Goal: Information Seeking & Learning: Learn about a topic

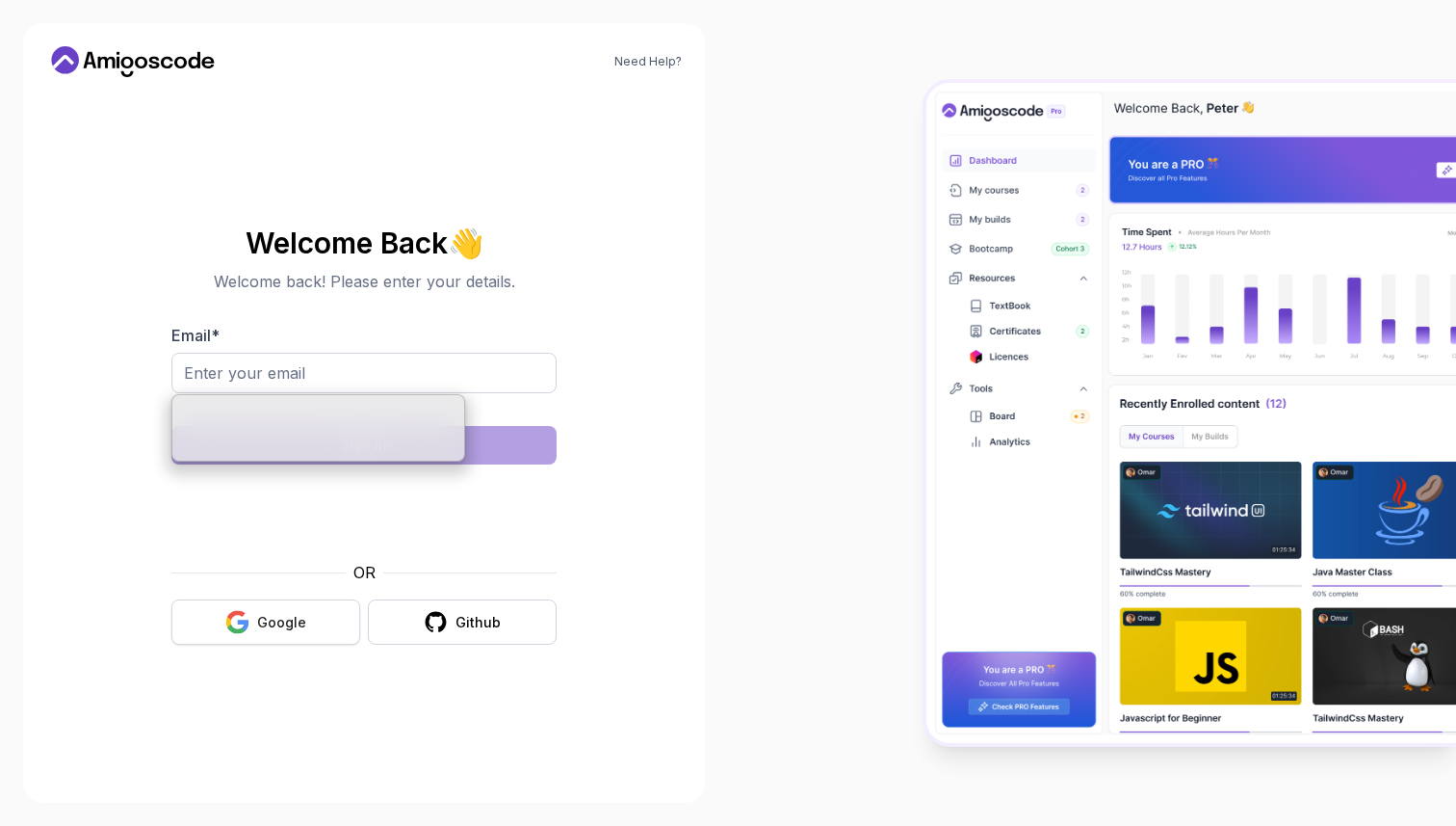
click at [299, 619] on div "Google" at bounding box center [282, 623] width 49 height 20
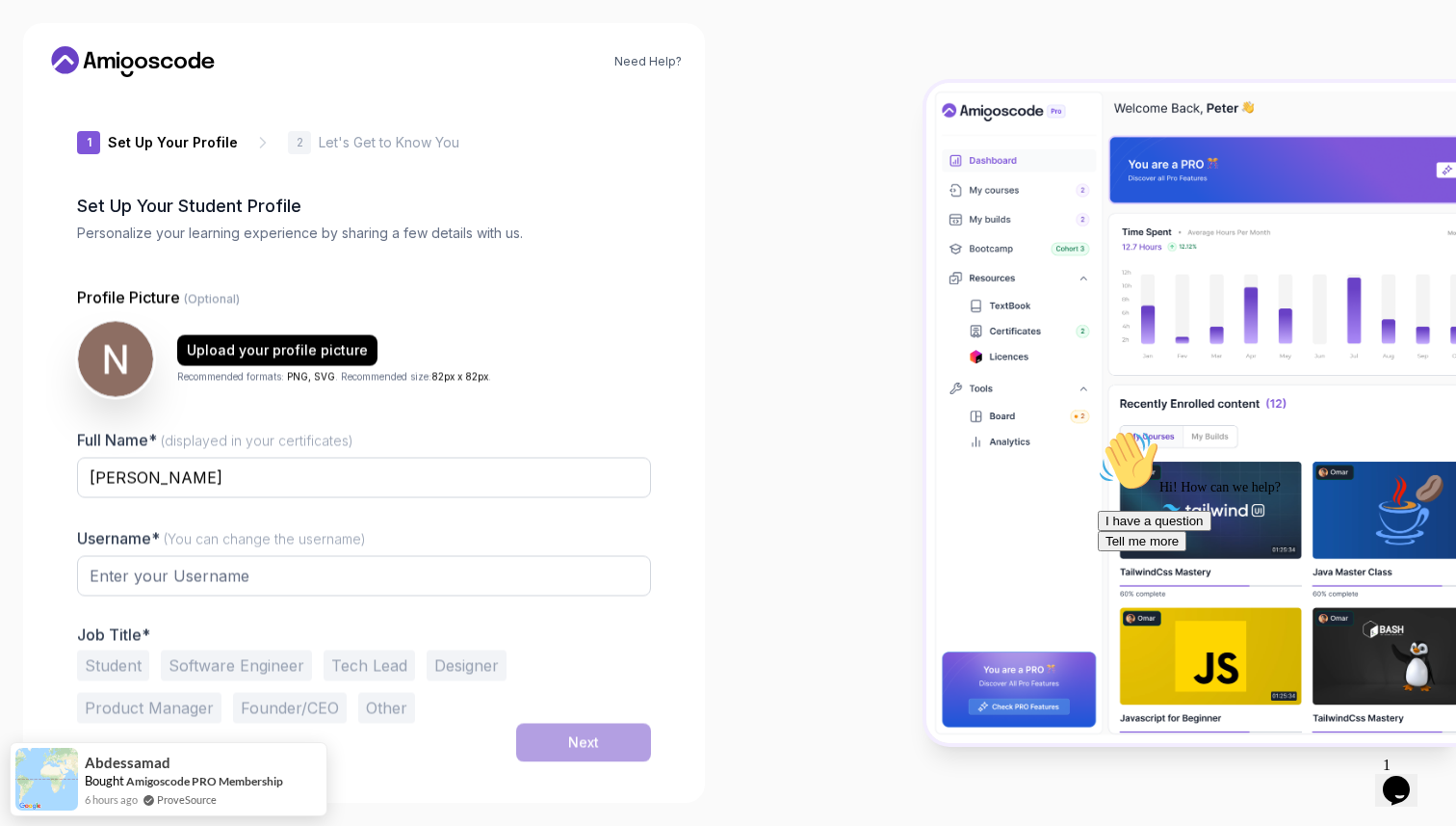
type input "charmingbison78116"
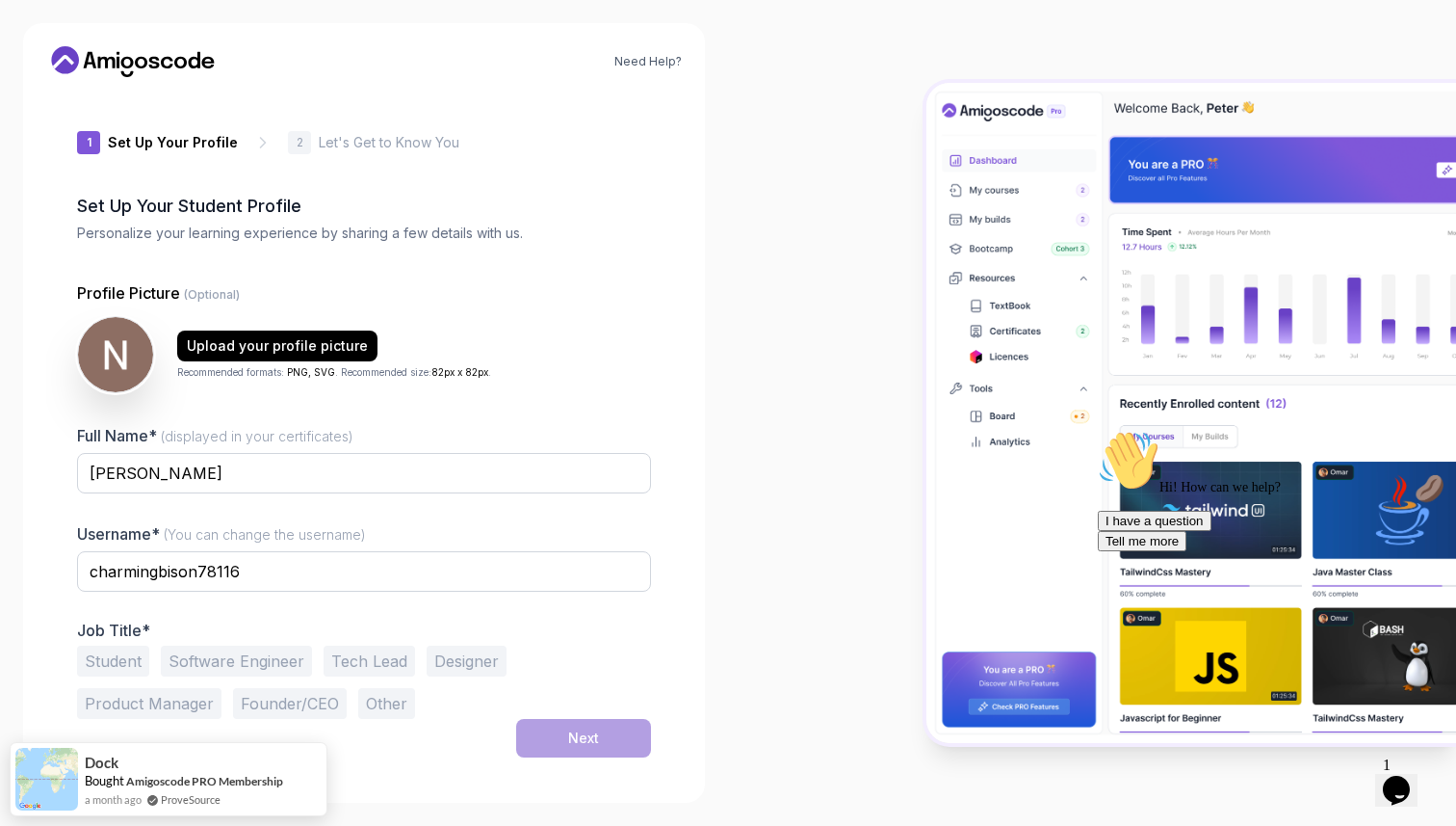
click at [313, 159] on div "1 Set Up Your Profile 1 Set Up Your Profile 2 Let's Get to Know You Set Up Your…" at bounding box center [364, 436] width 574 height 687
click at [425, 590] on input "charmingbison78116" at bounding box center [364, 570] width 574 height 40
click at [393, 667] on button "Tech Lead" at bounding box center [369, 660] width 92 height 31
click at [375, 700] on button "Other" at bounding box center [387, 703] width 57 height 31
click at [374, 661] on button "Tech Lead" at bounding box center [369, 660] width 92 height 31
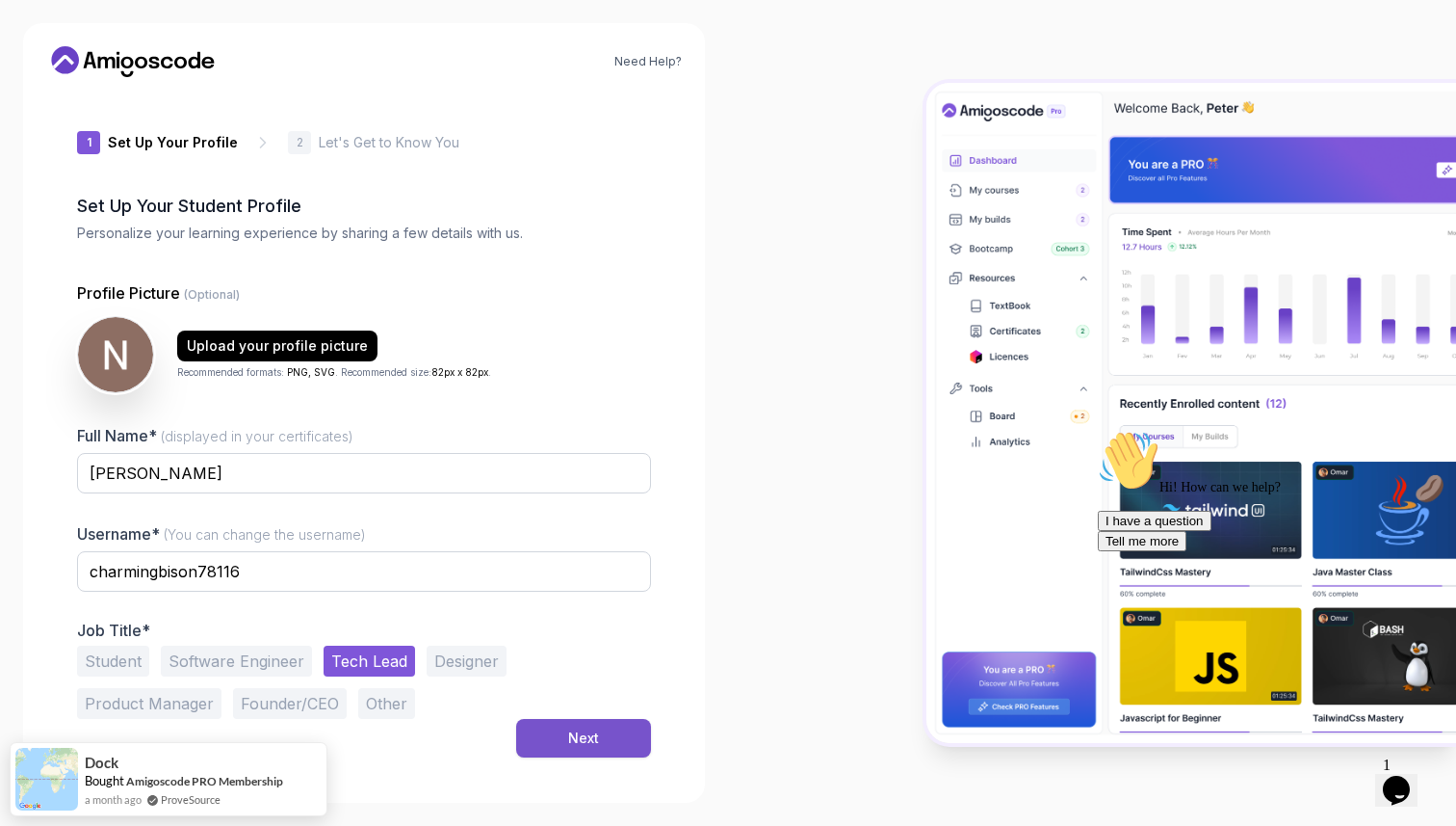
click at [533, 749] on button "Next" at bounding box center [583, 737] width 135 height 38
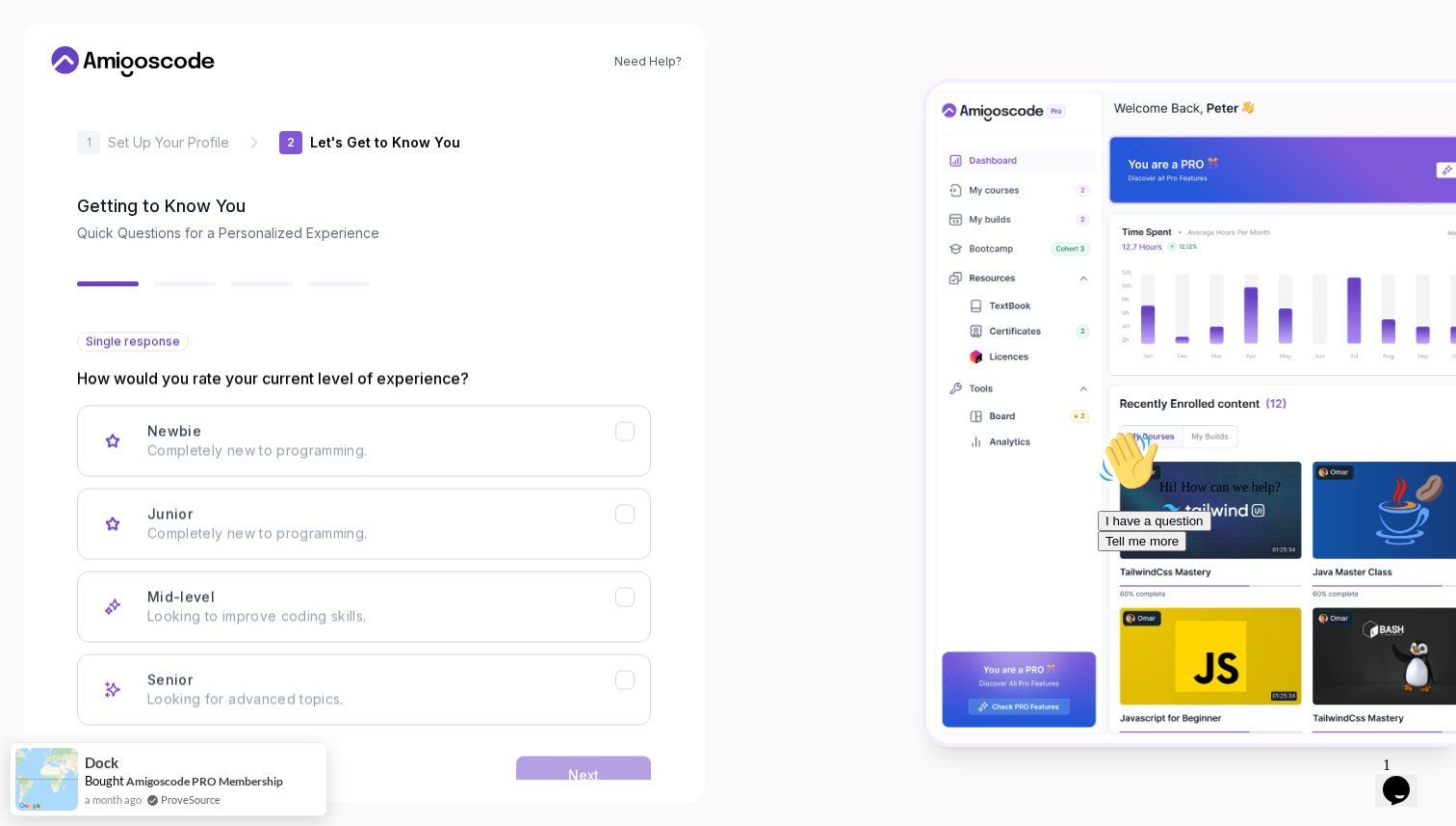
click at [550, 730] on div "Back Next" at bounding box center [364, 775] width 574 height 101
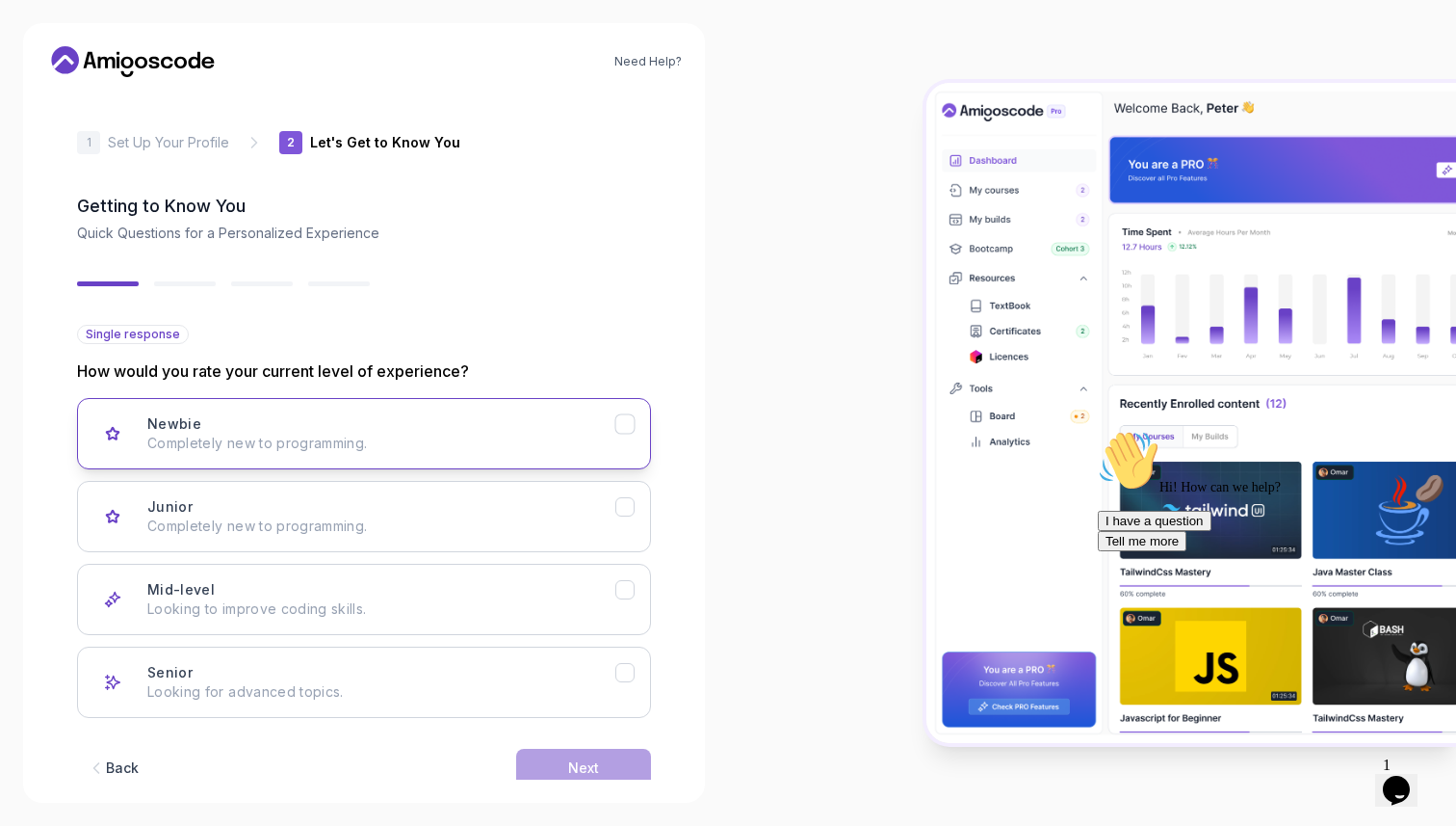
click at [487, 468] on button "Newbie Completely new to programming." at bounding box center [364, 433] width 574 height 71
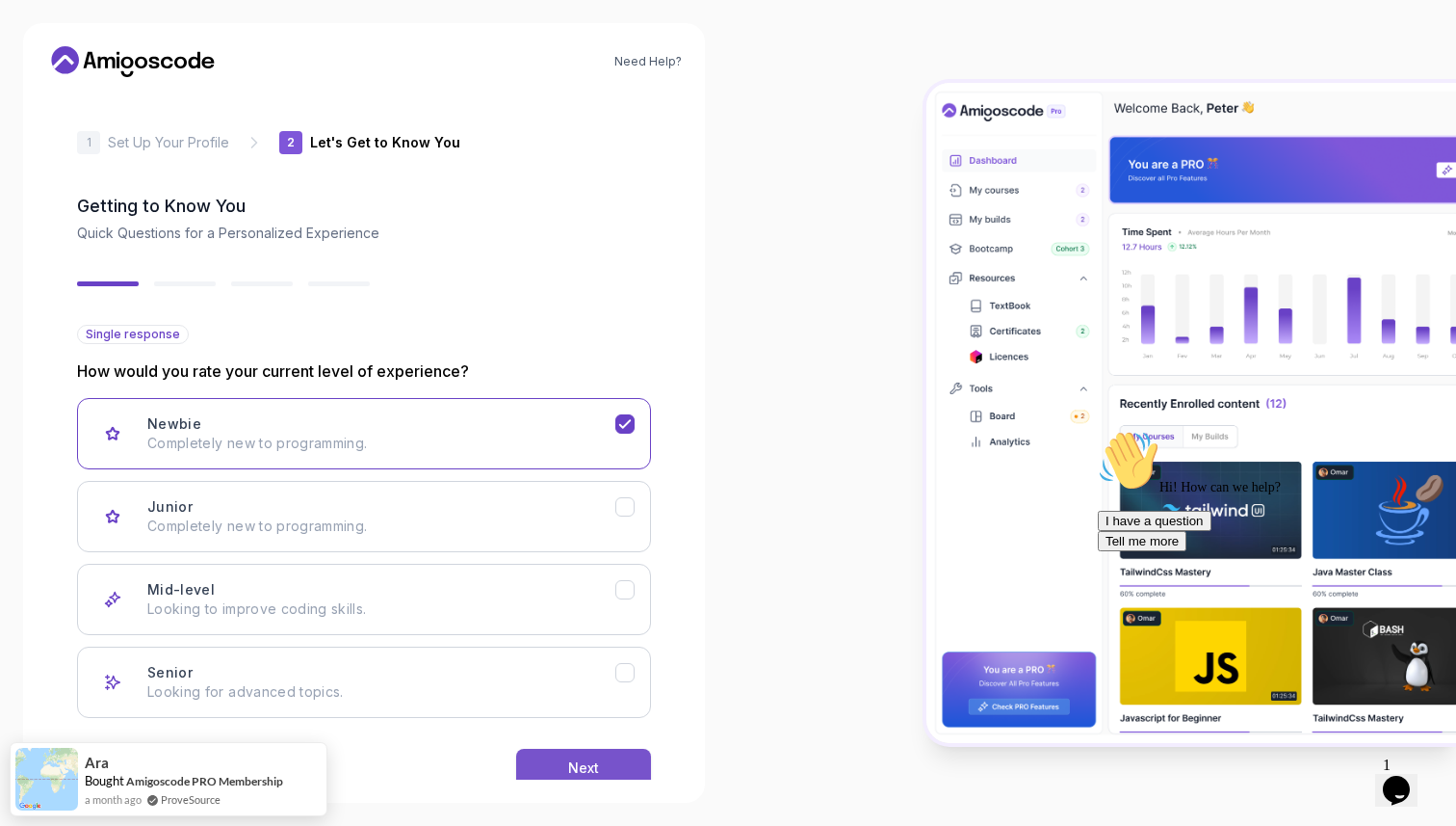
click at [598, 763] on div "Next" at bounding box center [583, 768] width 31 height 20
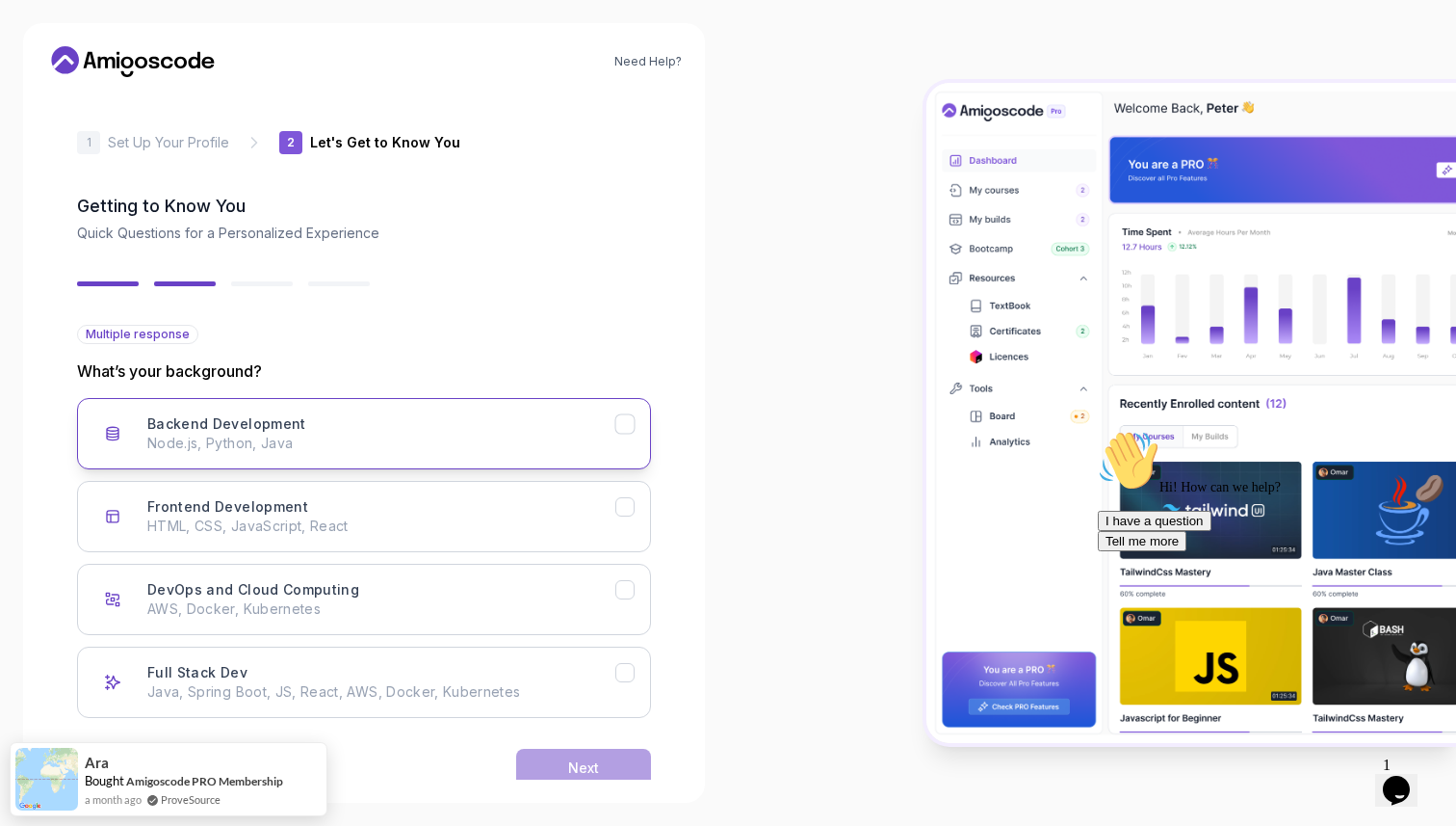
click at [485, 440] on p "Node.js, Python, Java" at bounding box center [381, 443] width 468 height 20
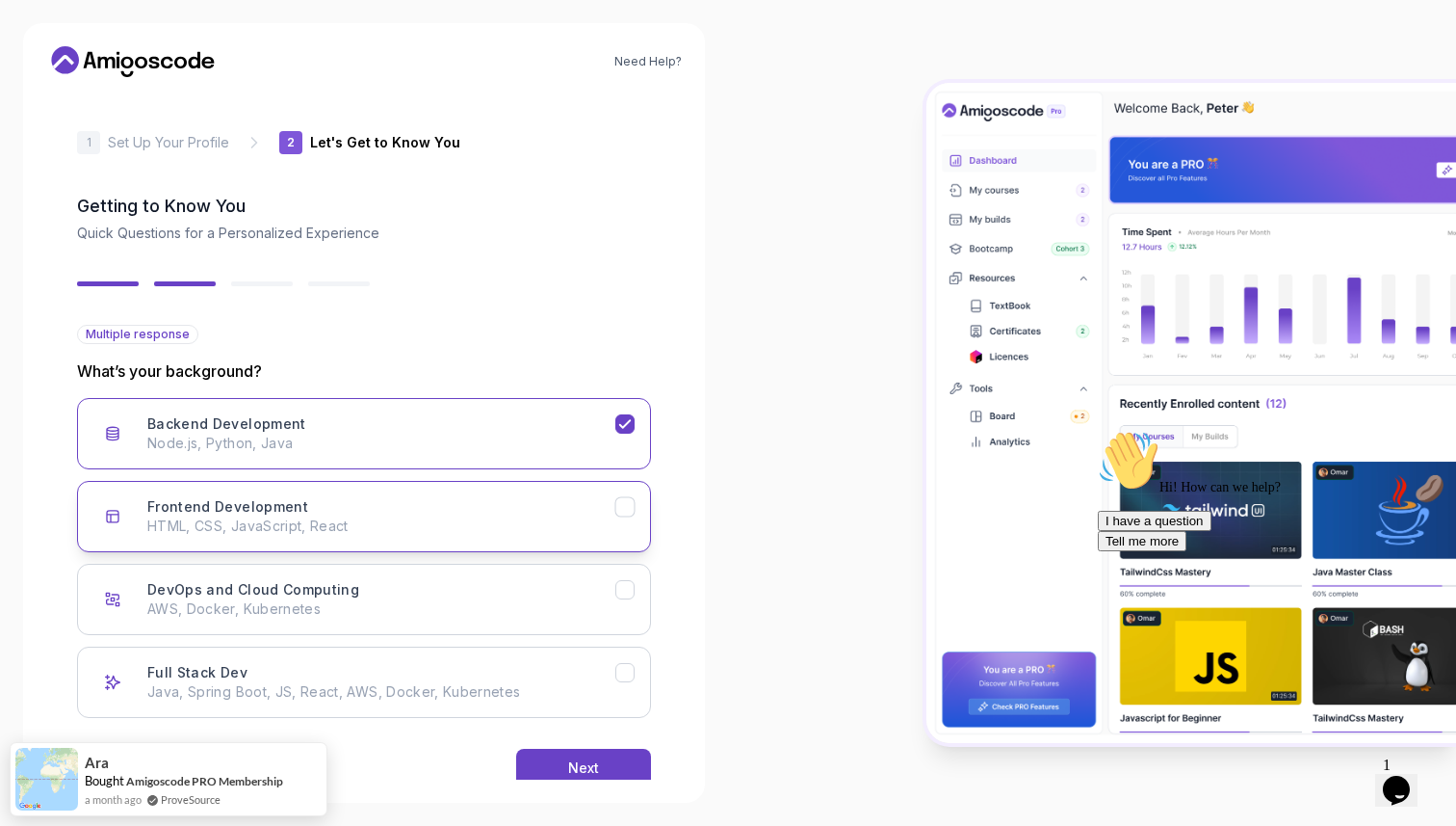
scroll to position [38, 0]
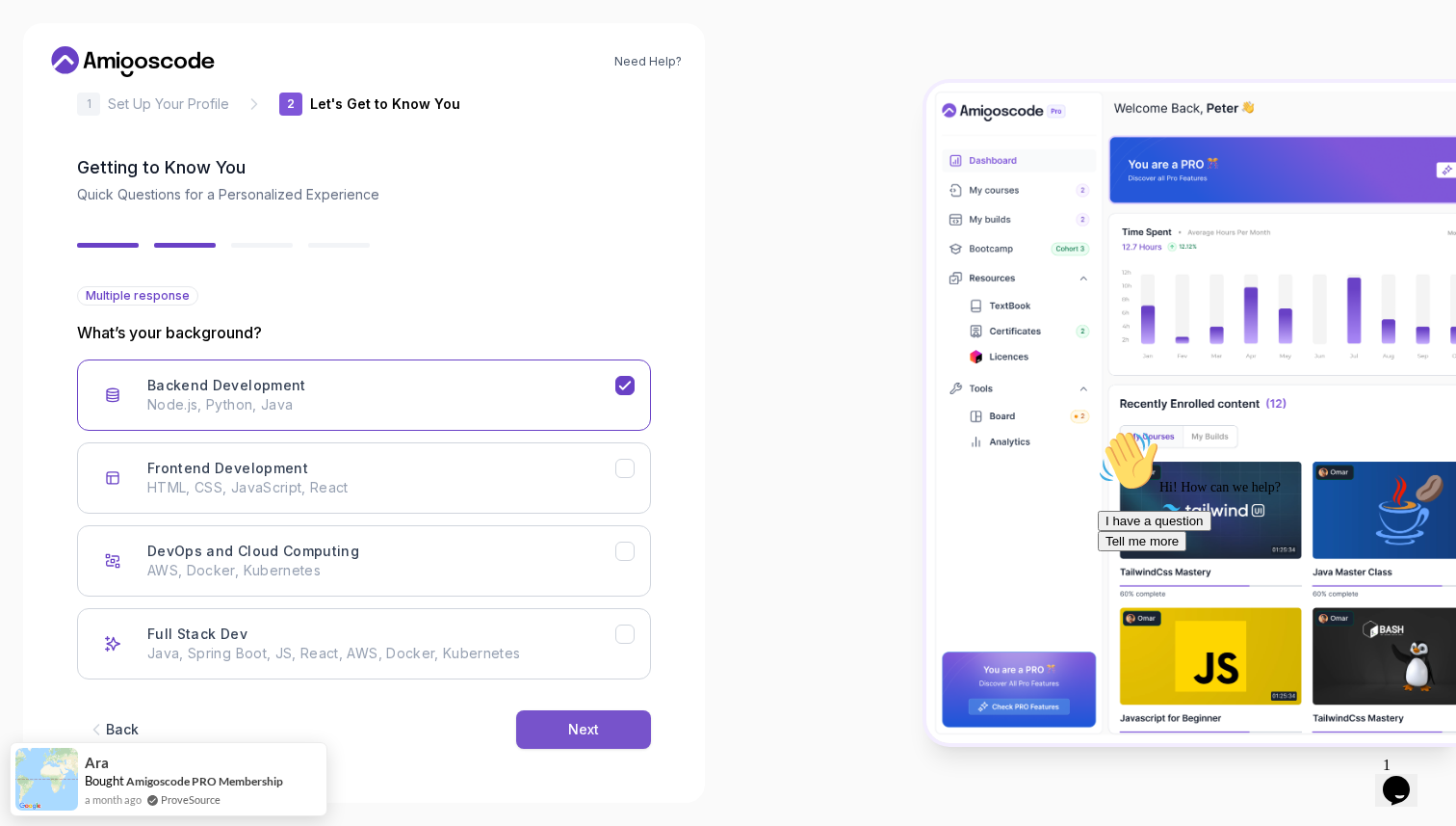
click at [583, 728] on div "Next" at bounding box center [583, 729] width 31 height 20
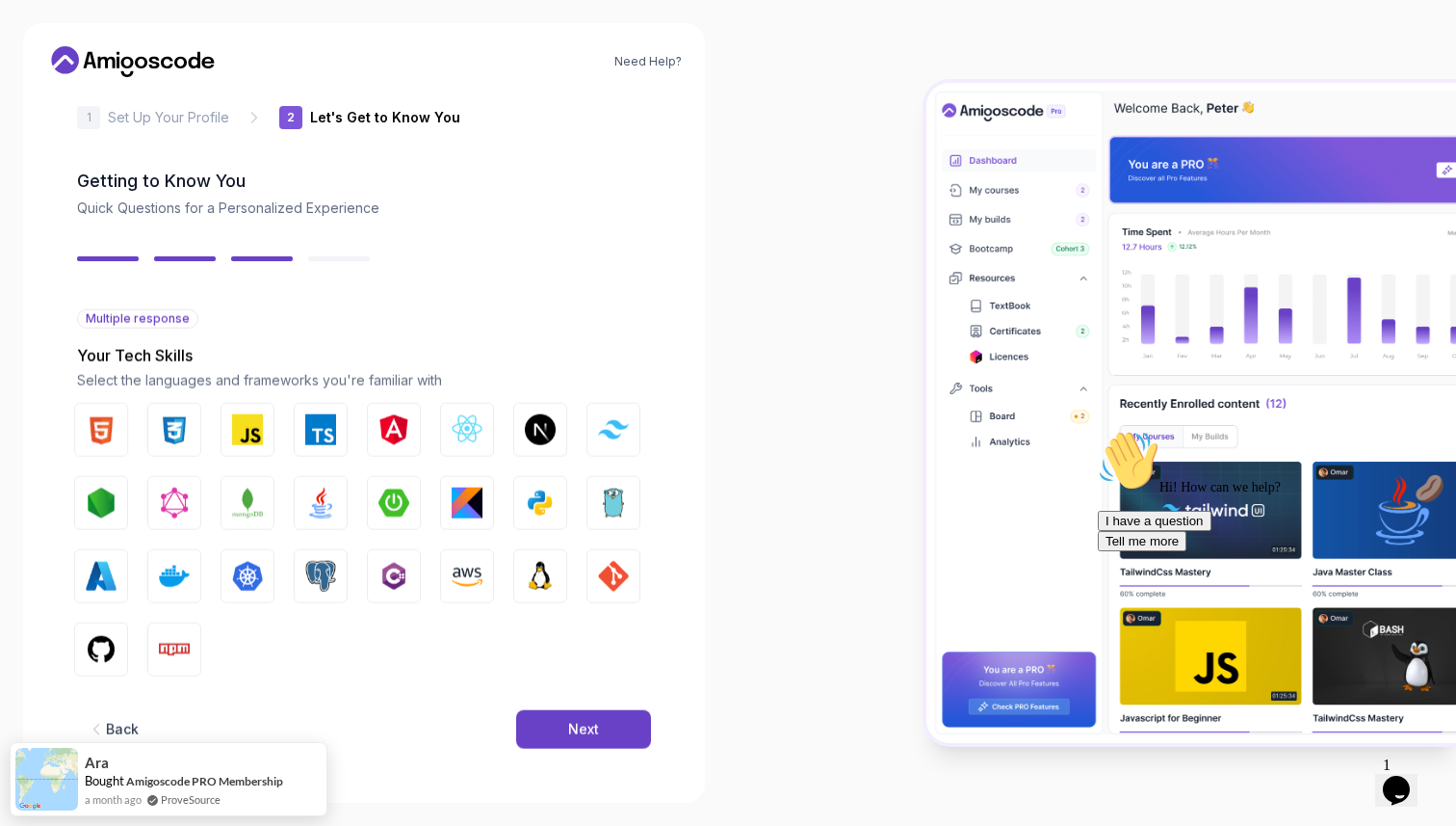
scroll to position [16, 0]
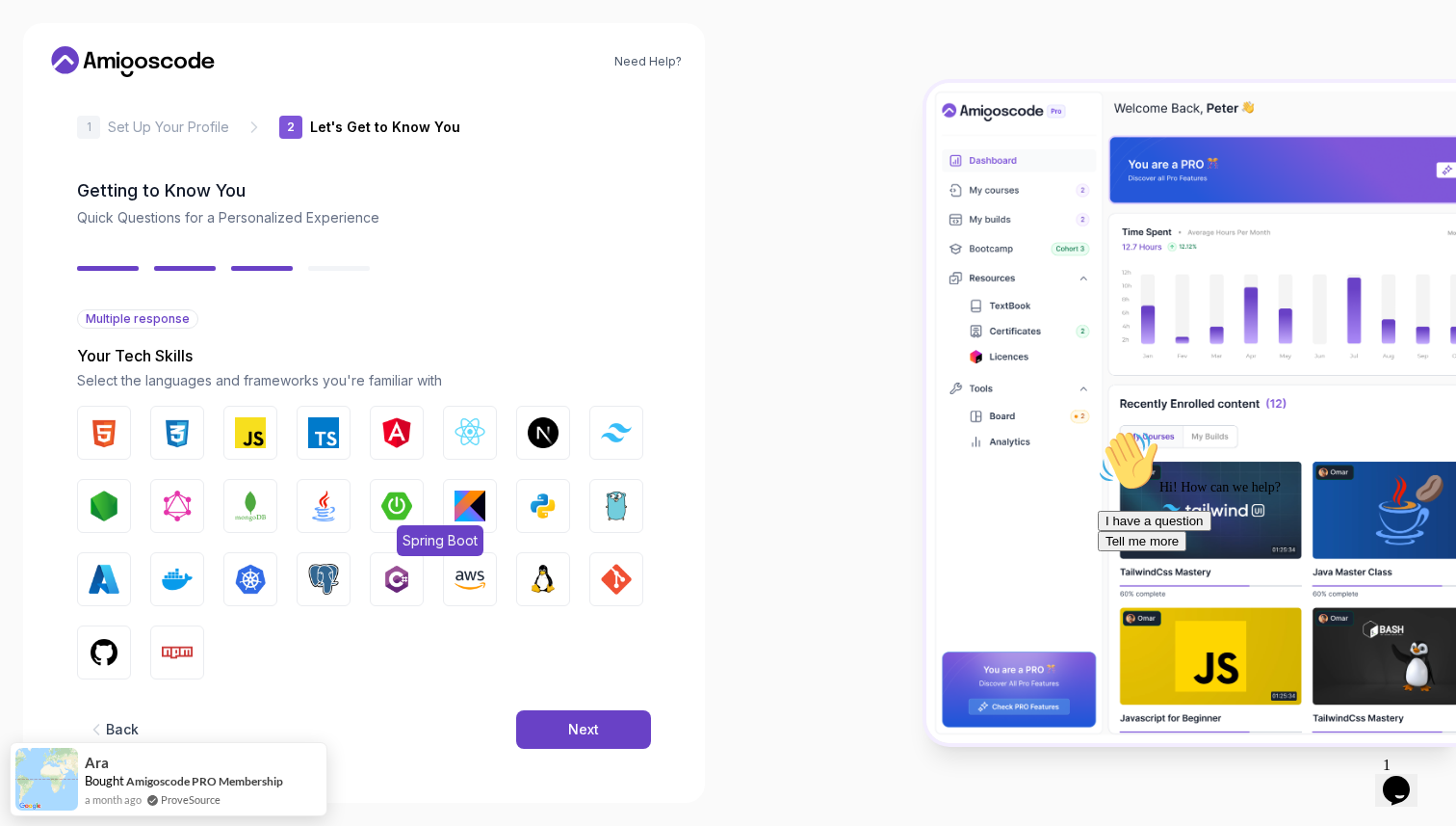
click at [384, 504] on img "button" at bounding box center [397, 505] width 31 height 31
click at [578, 713] on button "Next" at bounding box center [583, 728] width 135 height 38
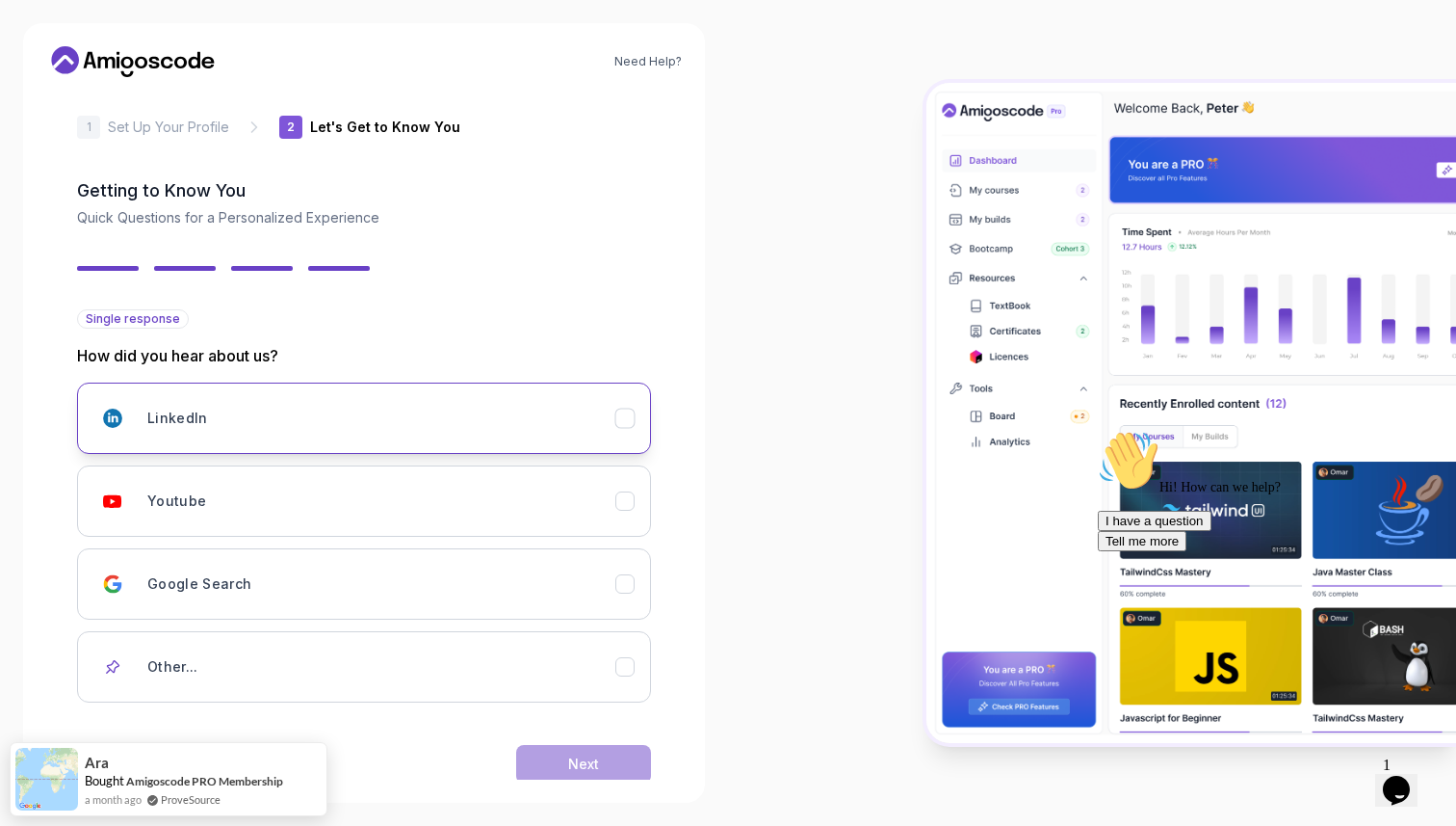
click at [435, 434] on div "LinkedIn" at bounding box center [381, 417] width 468 height 38
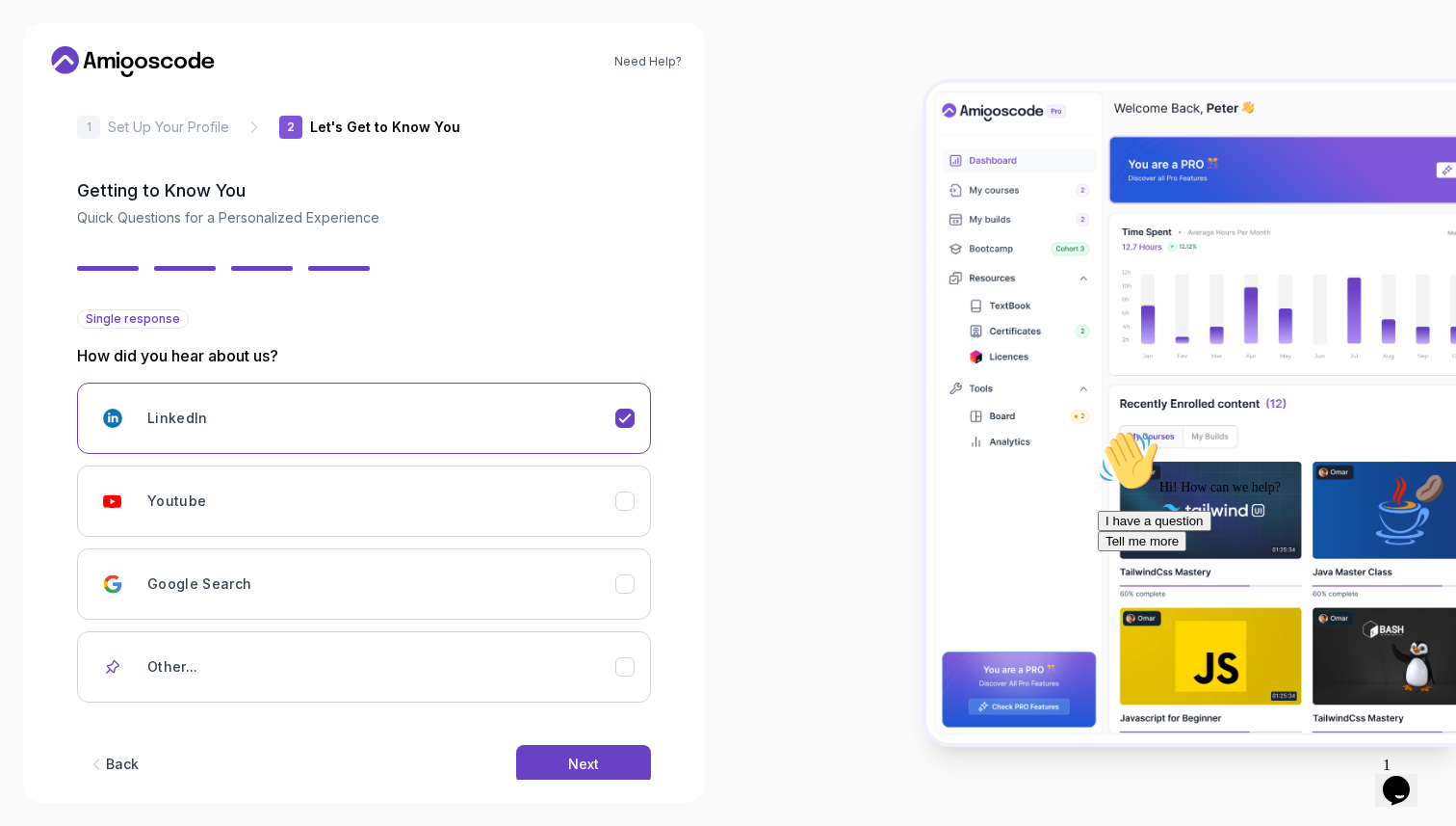
click at [535, 740] on div "Back Next" at bounding box center [364, 764] width 574 height 101
click at [535, 758] on button "Next" at bounding box center [583, 764] width 135 height 38
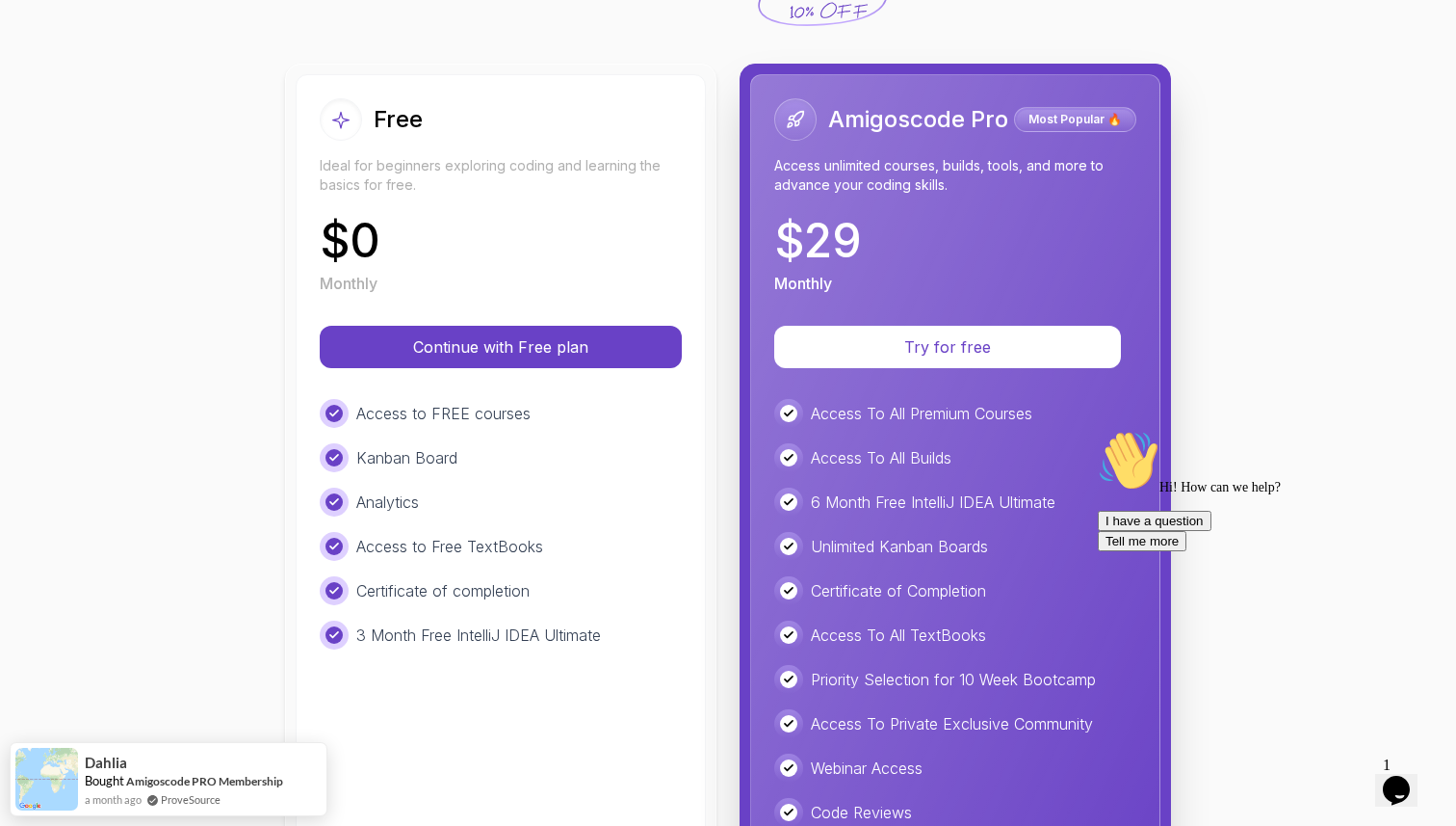
scroll to position [282, 0]
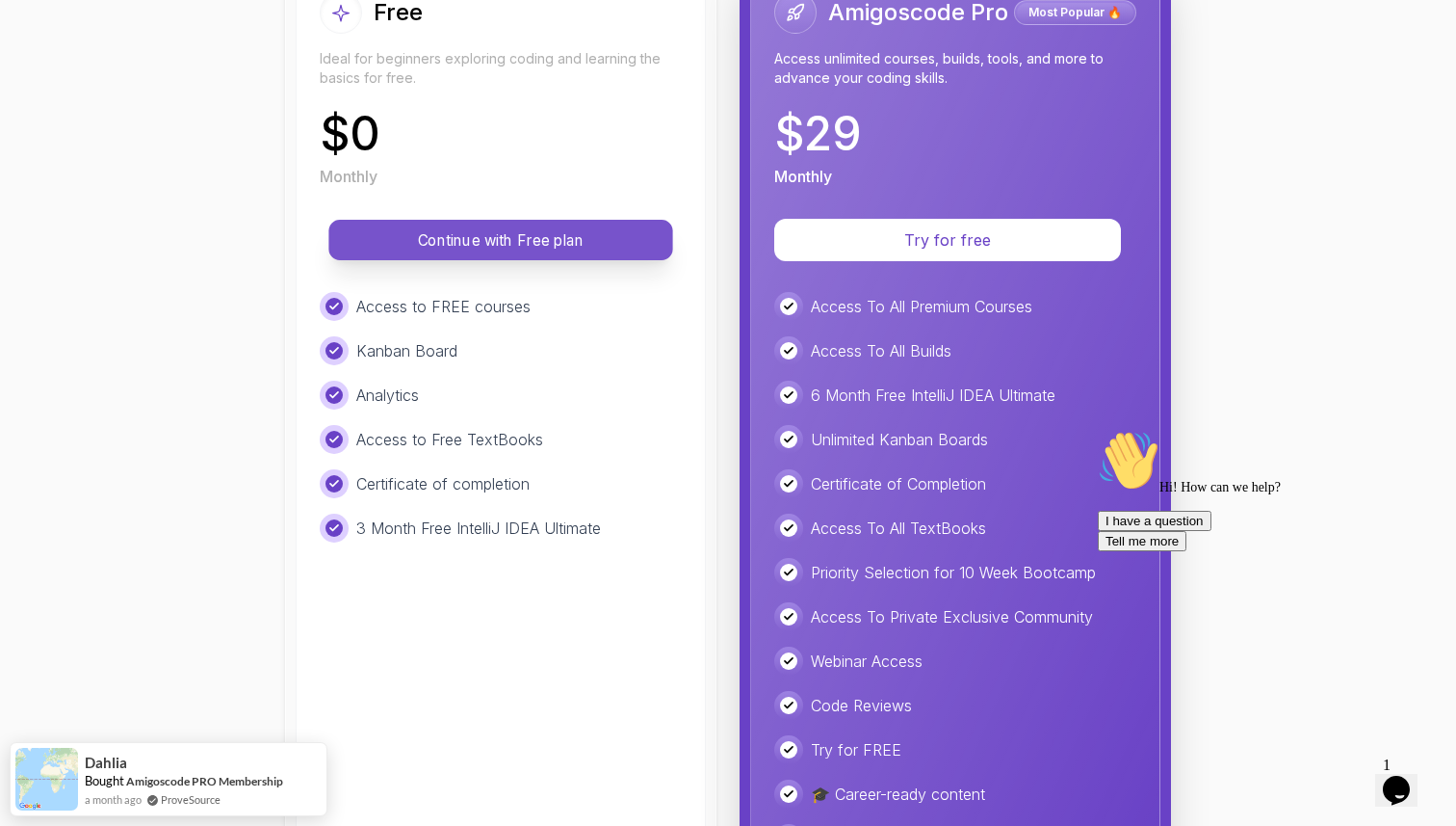
click at [556, 249] on p "Continue with Free plan" at bounding box center [500, 240] width 301 height 22
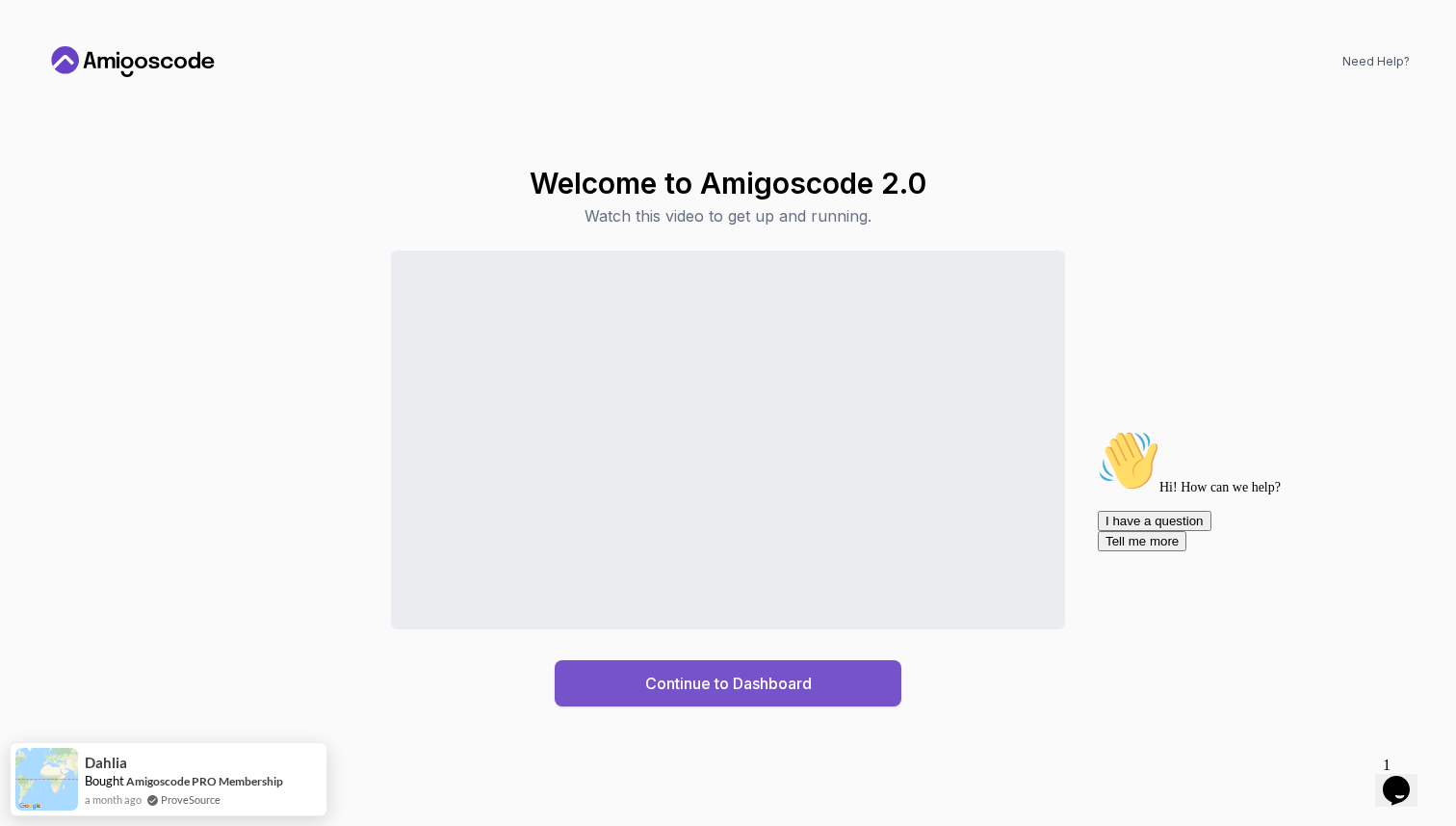
click at [773, 671] on div "Continue to Dashboard" at bounding box center [728, 682] width 167 height 23
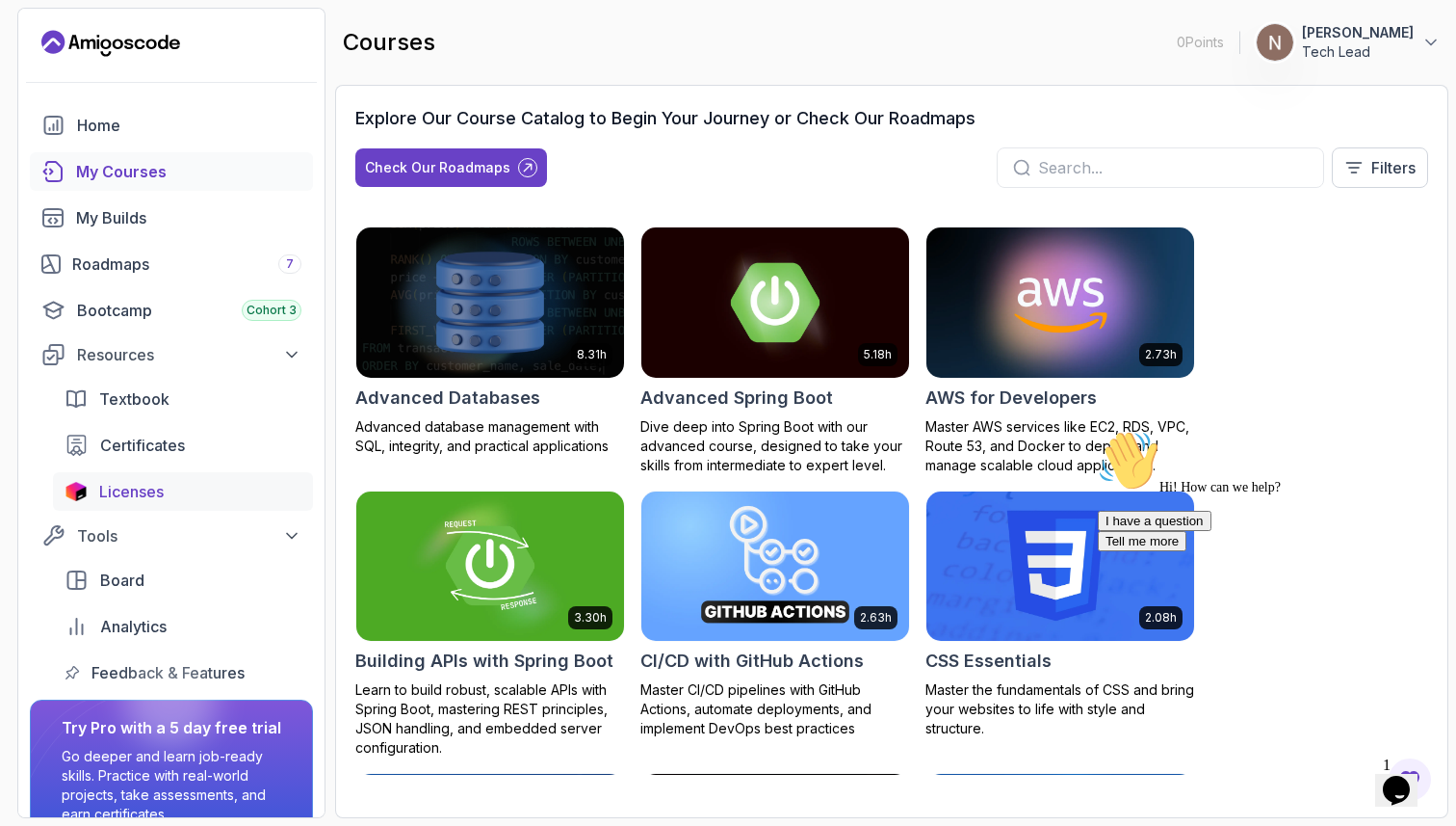
click at [267, 495] on div "Licenses" at bounding box center [200, 490] width 202 height 23
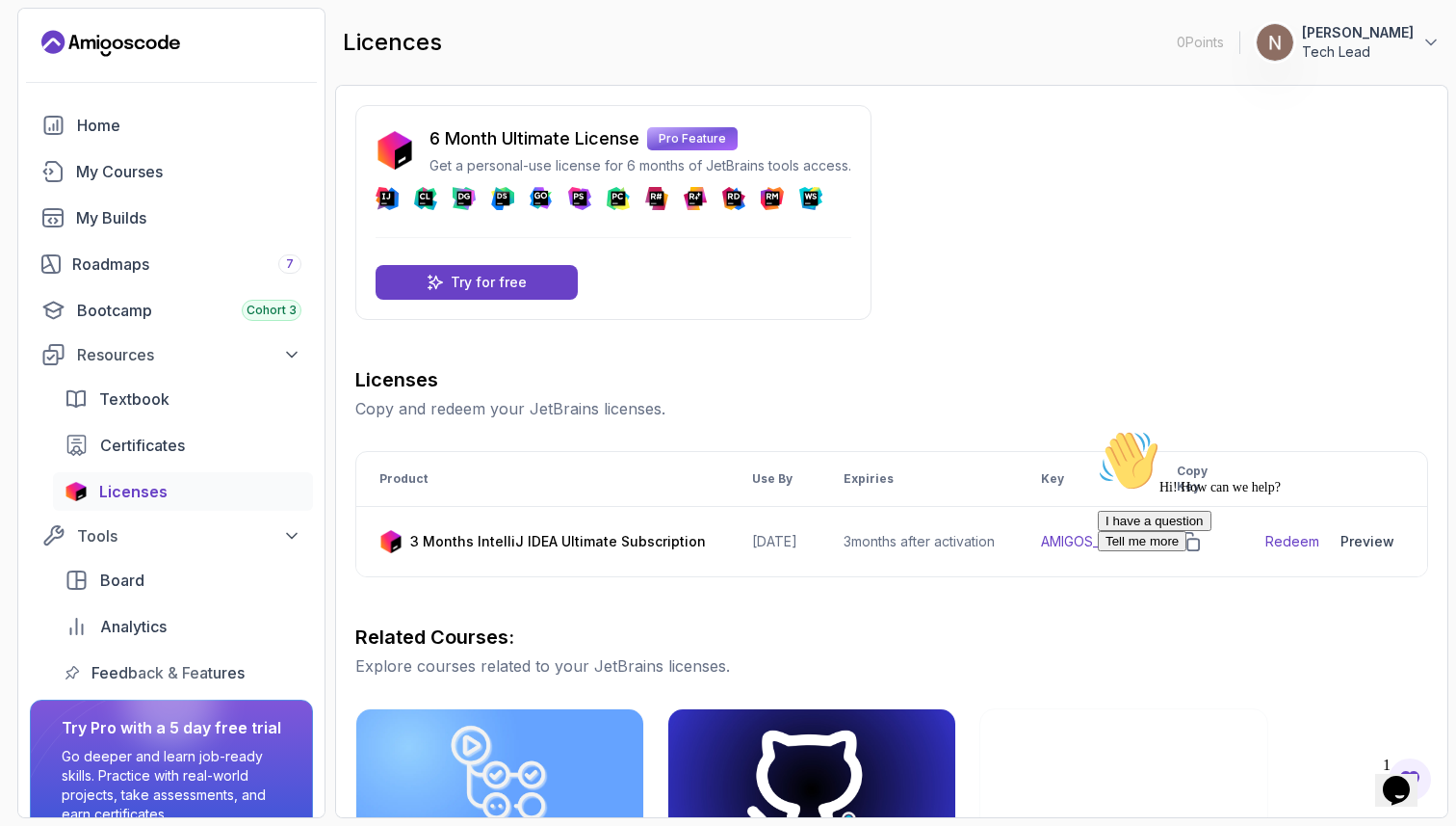
click at [1218, 429] on div at bounding box center [1271, 429] width 346 height 0
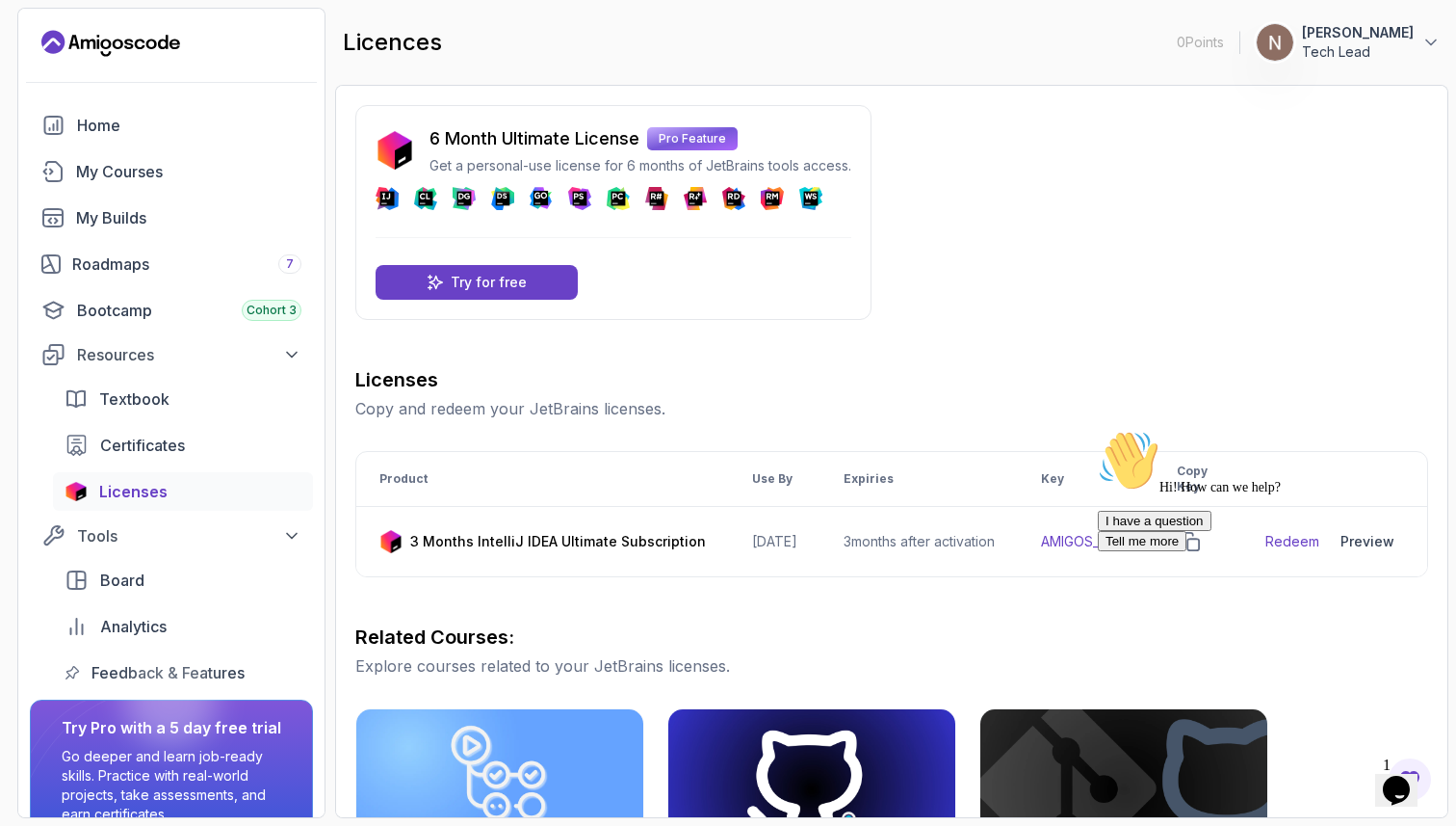
click at [1226, 429] on div at bounding box center [1271, 429] width 346 height 0
click at [1380, 429] on div at bounding box center [1271, 429] width 346 height 0
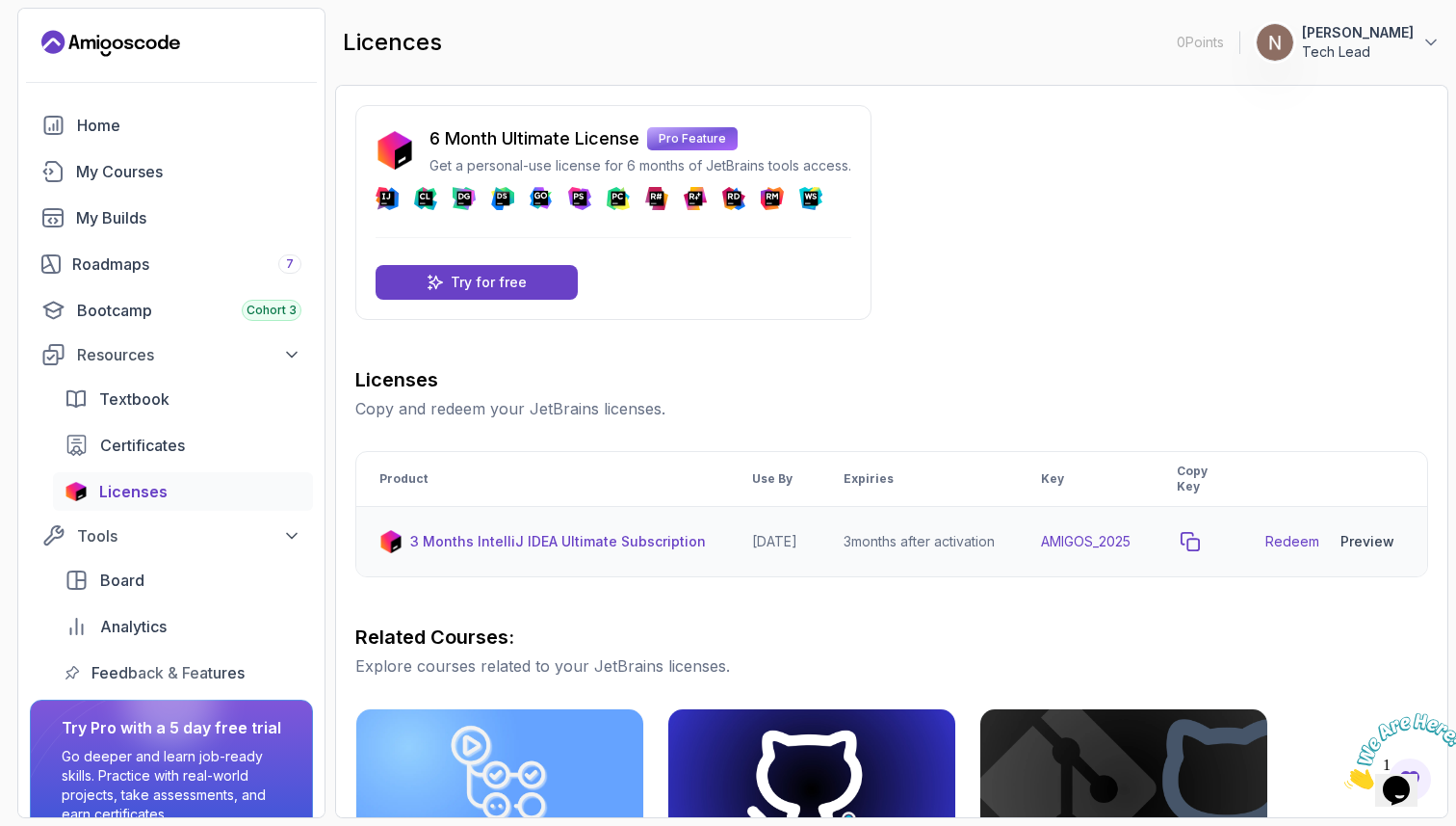
click at [1200, 543] on icon "copy-button" at bounding box center [1191, 542] width 20 height 20
click at [498, 286] on p "Try for free" at bounding box center [488, 282] width 76 height 20
click at [1200, 543] on icon "copy-button" at bounding box center [1191, 542] width 20 height 20
click at [1319, 539] on link "Redeem" at bounding box center [1292, 542] width 54 height 20
click at [523, 280] on p "Try for free" at bounding box center [488, 282] width 76 height 20
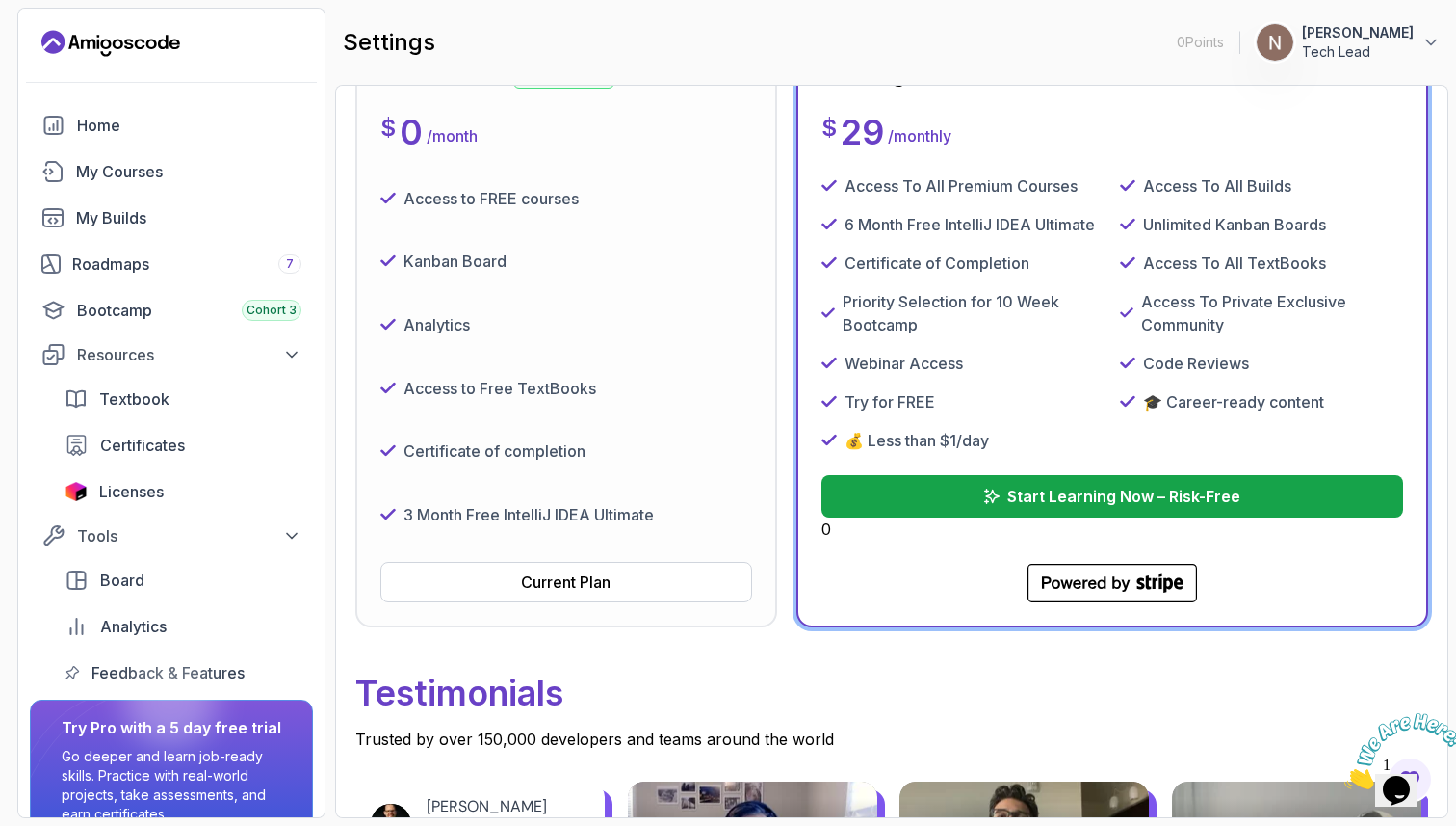
scroll to position [364, 0]
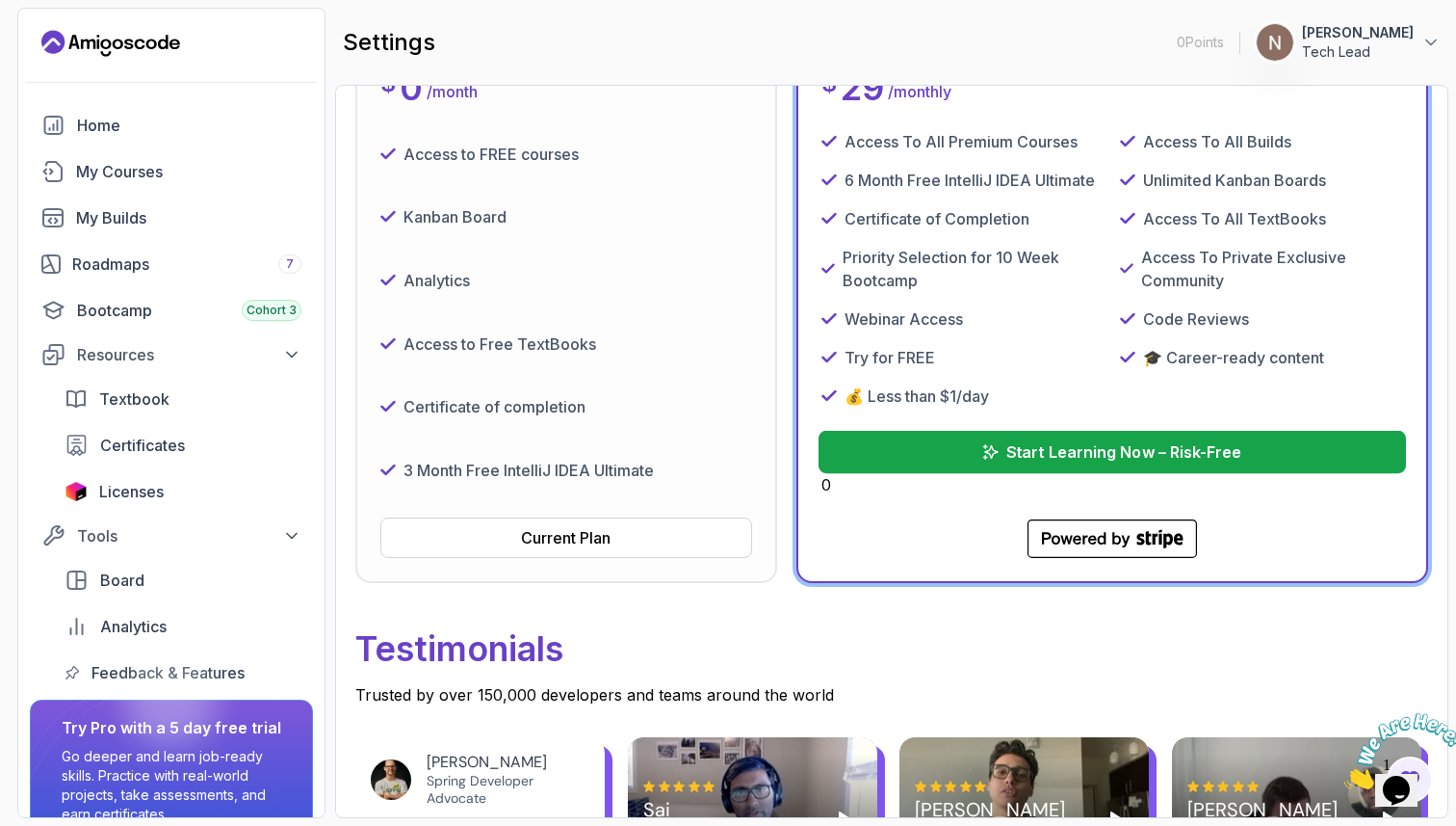
click at [1083, 469] on button "Start Learning Now – Risk-Free" at bounding box center [1112, 451] width 587 height 42
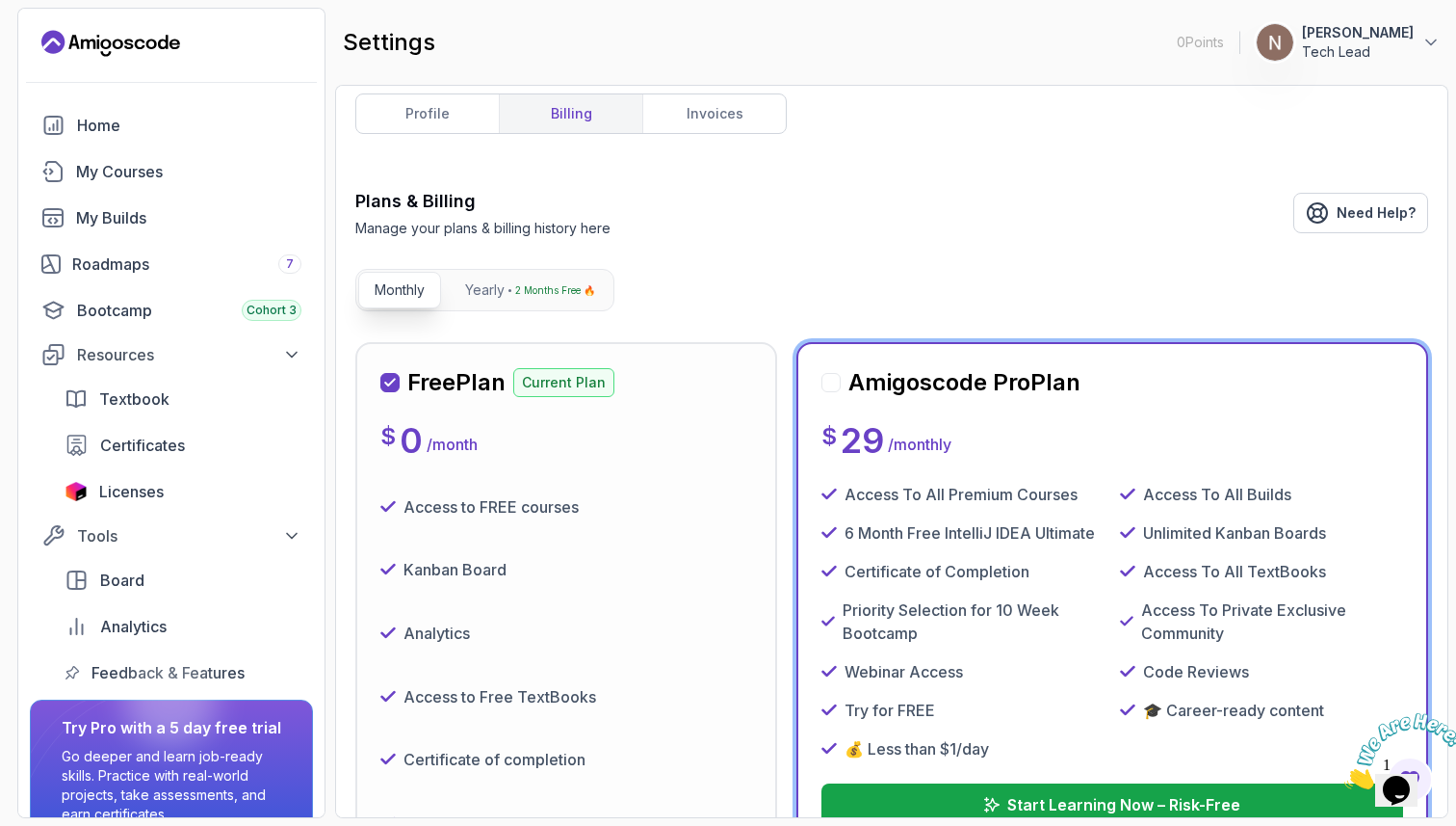
scroll to position [0, 0]
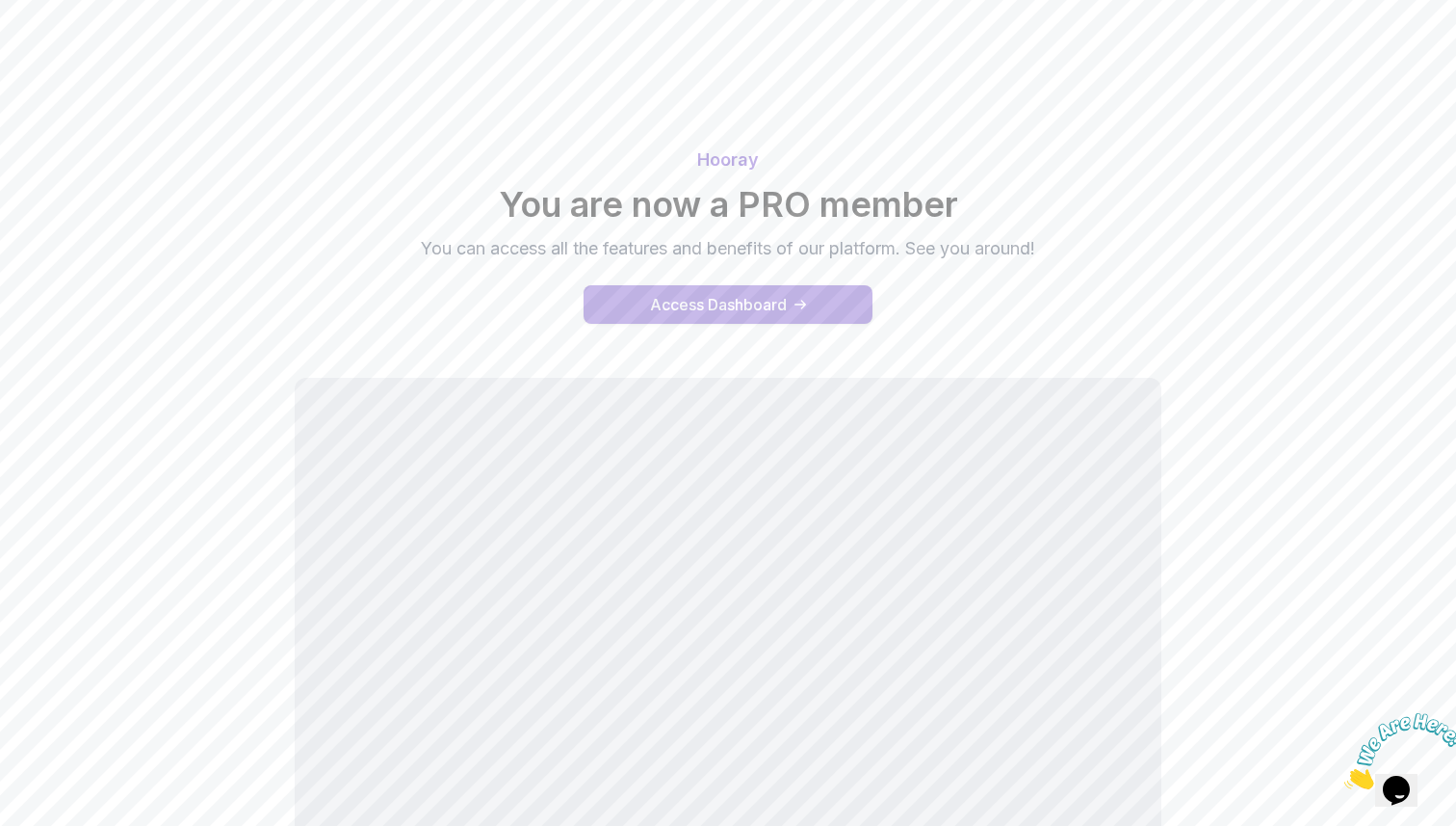
click at [771, 317] on button "Access Dashboard" at bounding box center [728, 304] width 289 height 38
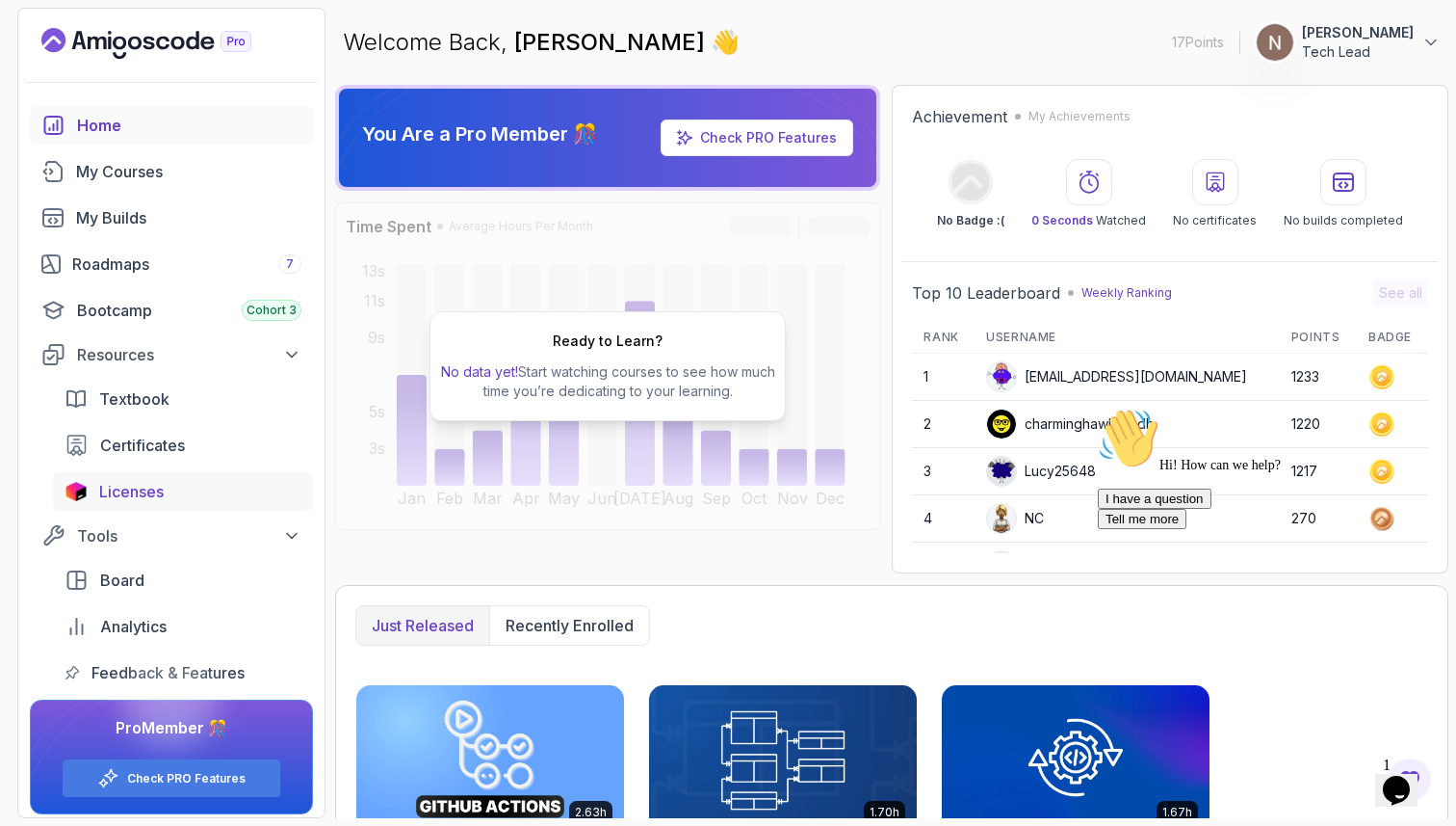
click at [210, 474] on link "Licenses" at bounding box center [183, 490] width 260 height 38
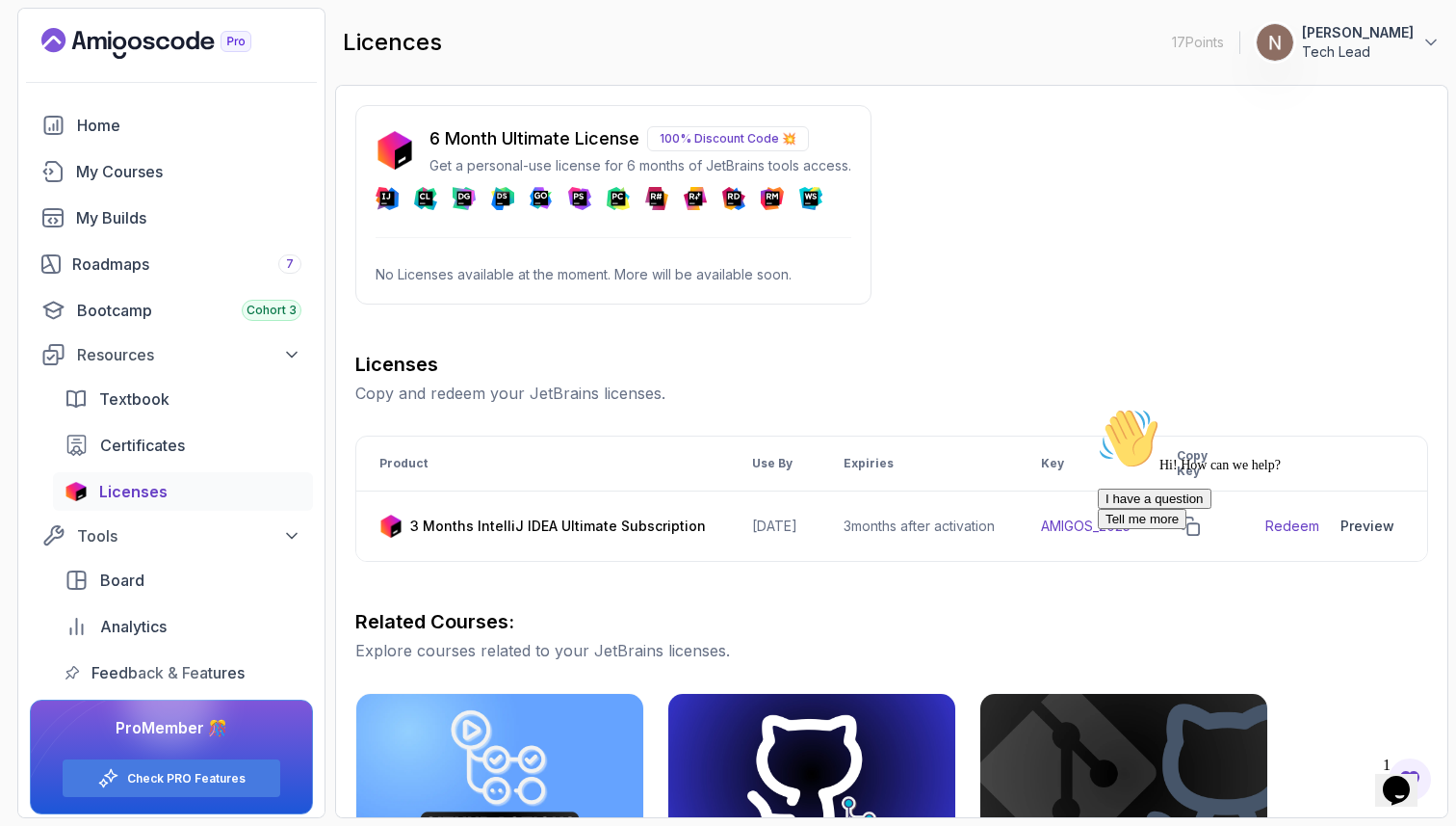
click at [680, 142] on p "100% Discount Code 💥" at bounding box center [728, 138] width 162 height 25
click at [723, 134] on p "100% Discount Code 💥" at bounding box center [728, 138] width 162 height 25
click at [778, 139] on p "100% Discount Code 💥" at bounding box center [728, 138] width 162 height 25
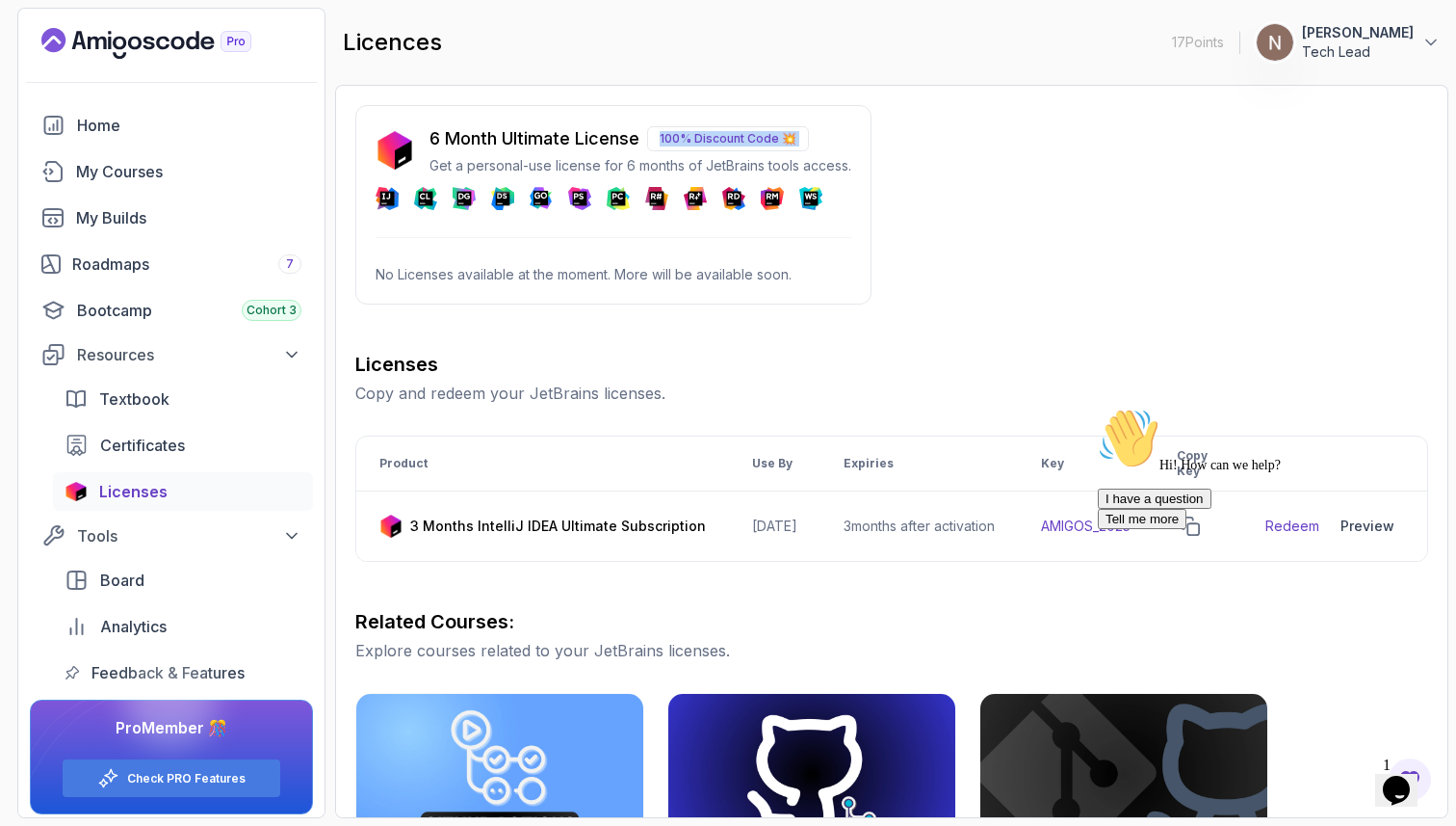
click at [778, 139] on p "100% Discount Code 💥" at bounding box center [728, 138] width 162 height 25
click at [637, 122] on div "6 Month Ultimate License 100% Discount Code 💥 Get a personal-use license for 6 …" at bounding box center [613, 204] width 516 height 199
click at [755, 131] on p "100% Discount Code 💥" at bounding box center [728, 138] width 162 height 25
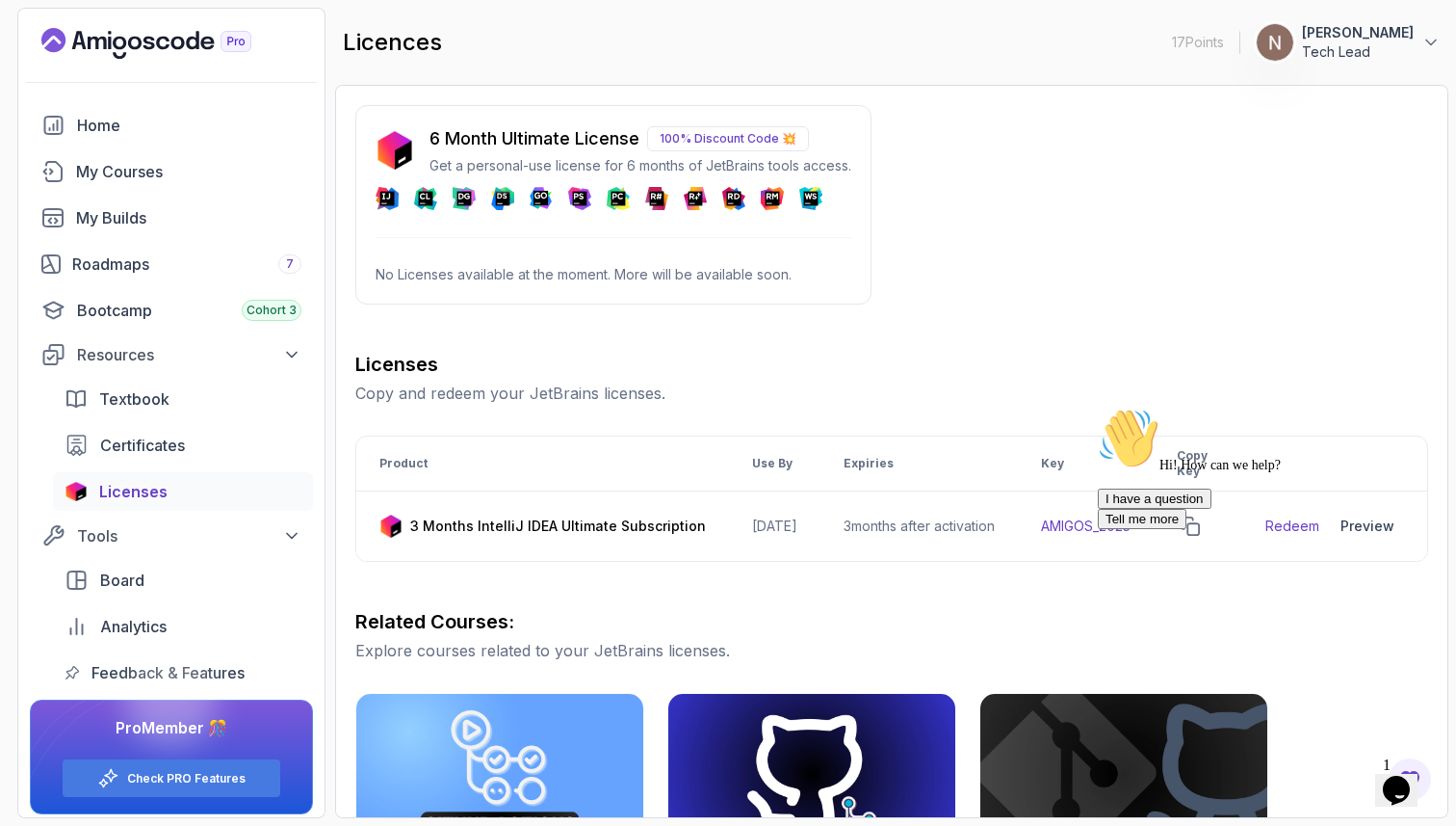
click at [246, 466] on div "Textbook Certificates Licenses" at bounding box center [183, 445] width 260 height 131
click at [247, 459] on link "Certificates" at bounding box center [183, 444] width 260 height 38
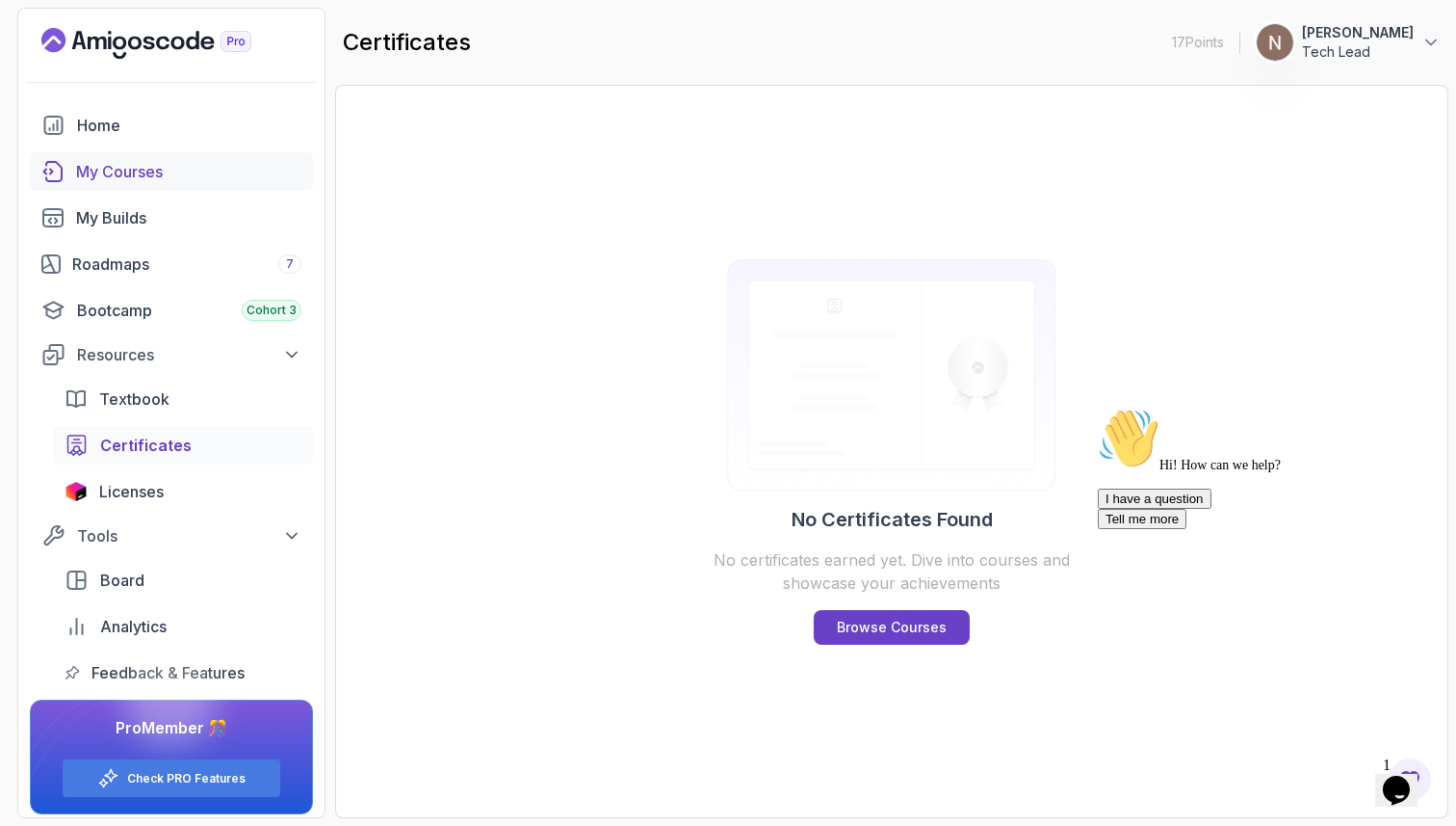
click at [123, 172] on div "My Courses" at bounding box center [188, 171] width 225 height 23
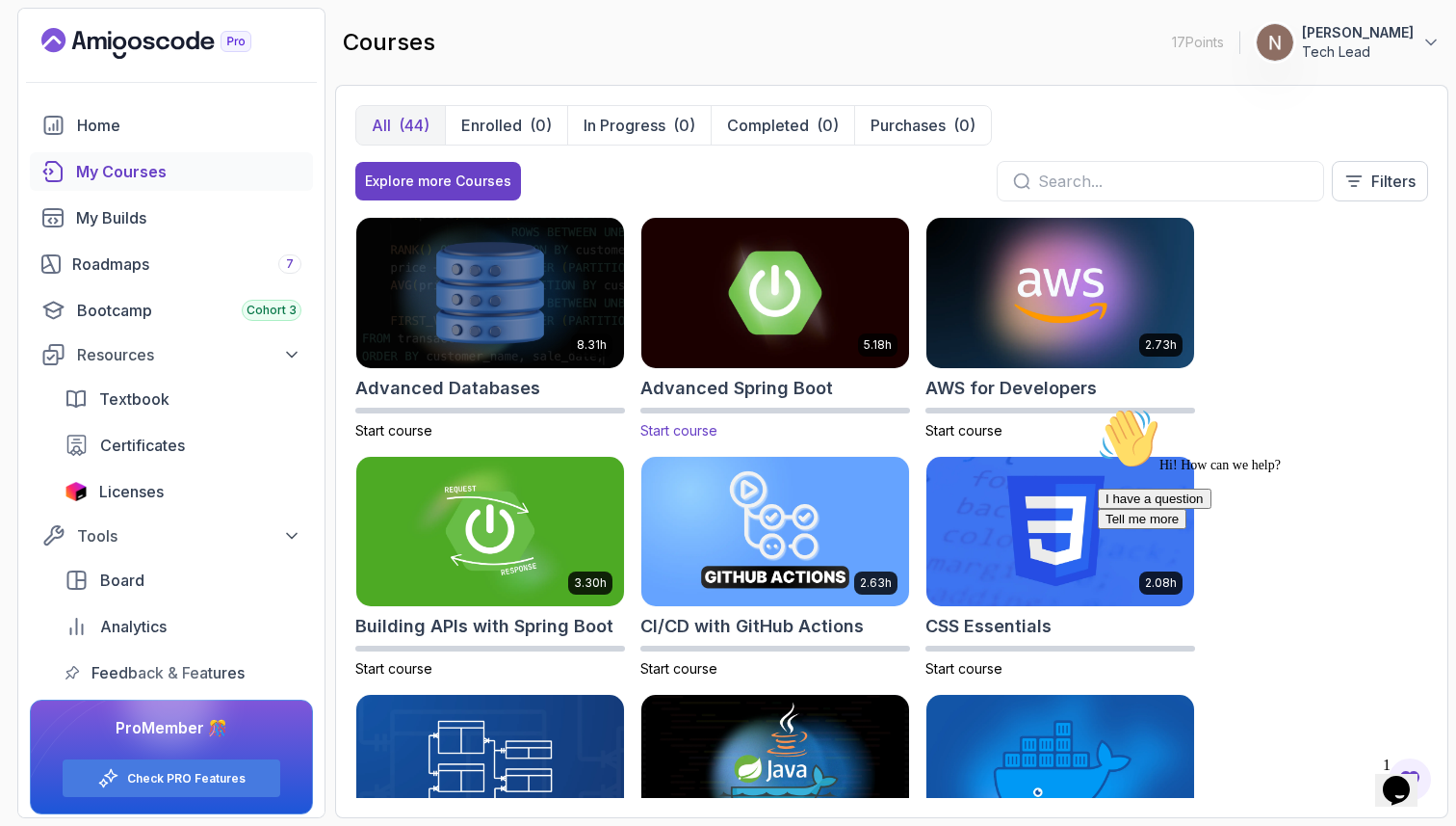
click at [826, 334] on img at bounding box center [774, 292] width 281 height 157
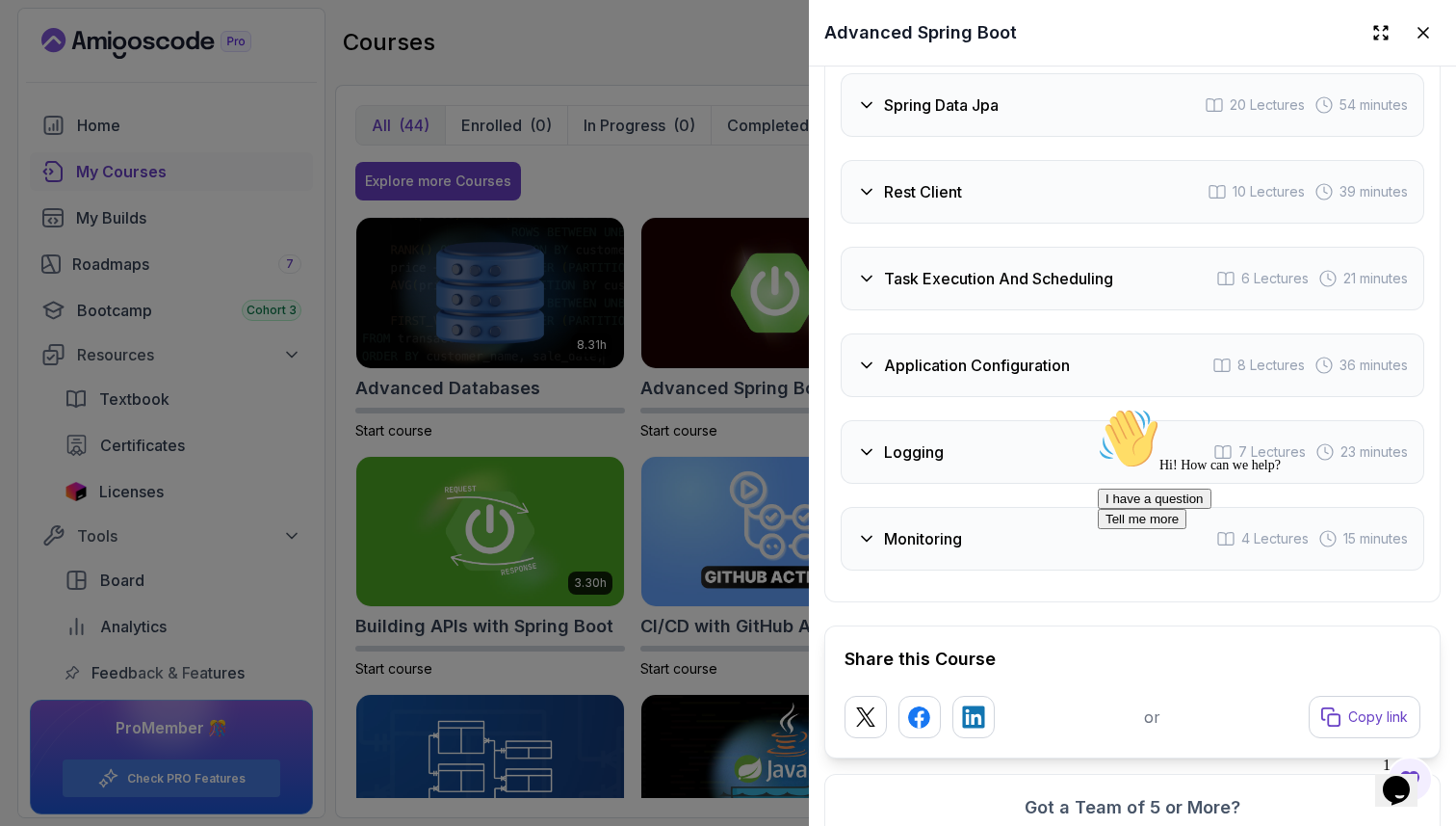
scroll to position [3991, 0]
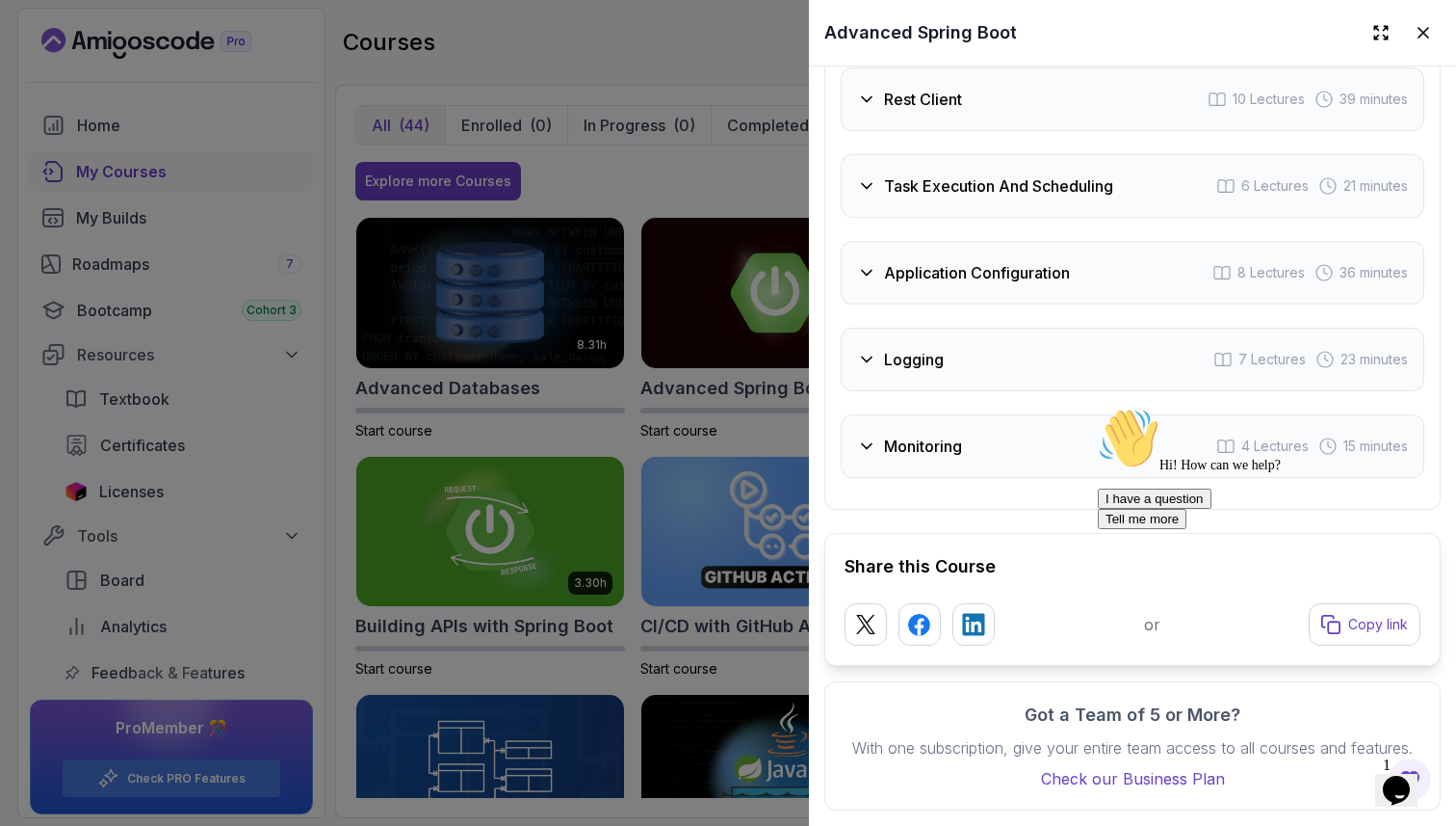
click at [749, 333] on div at bounding box center [728, 413] width 1456 height 826
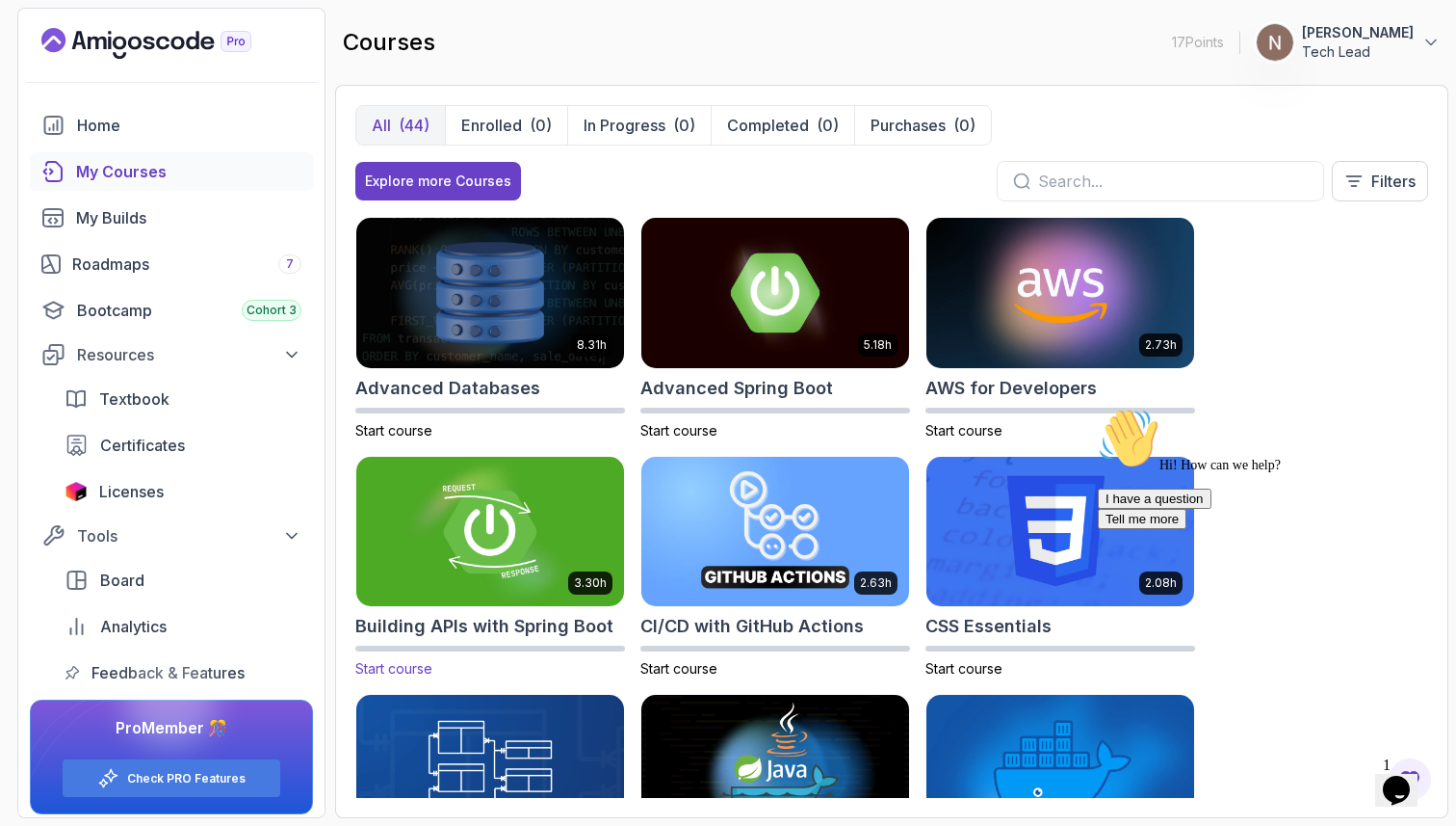
click at [515, 512] on img at bounding box center [489, 531] width 281 height 157
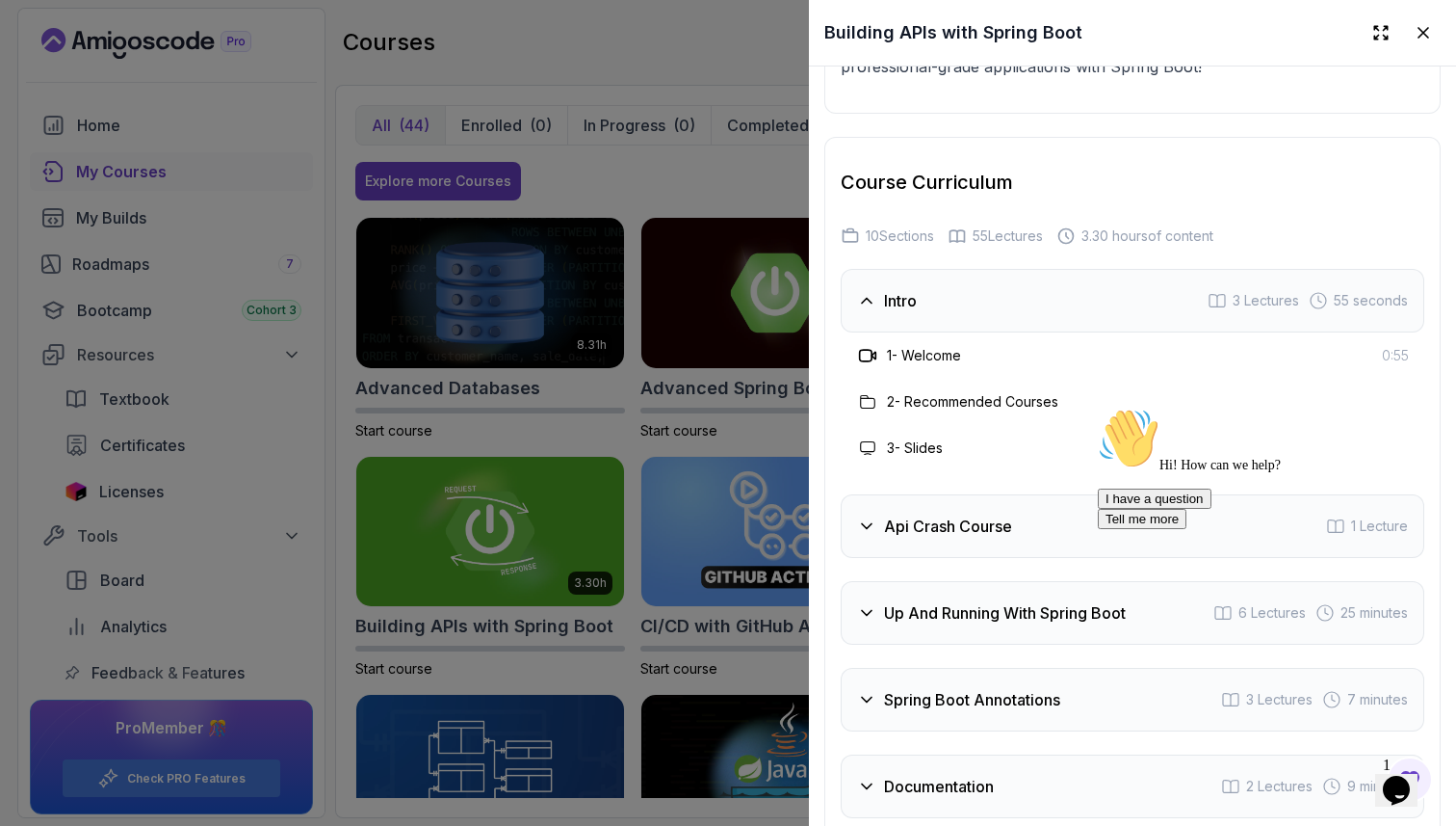
scroll to position [3500, 0]
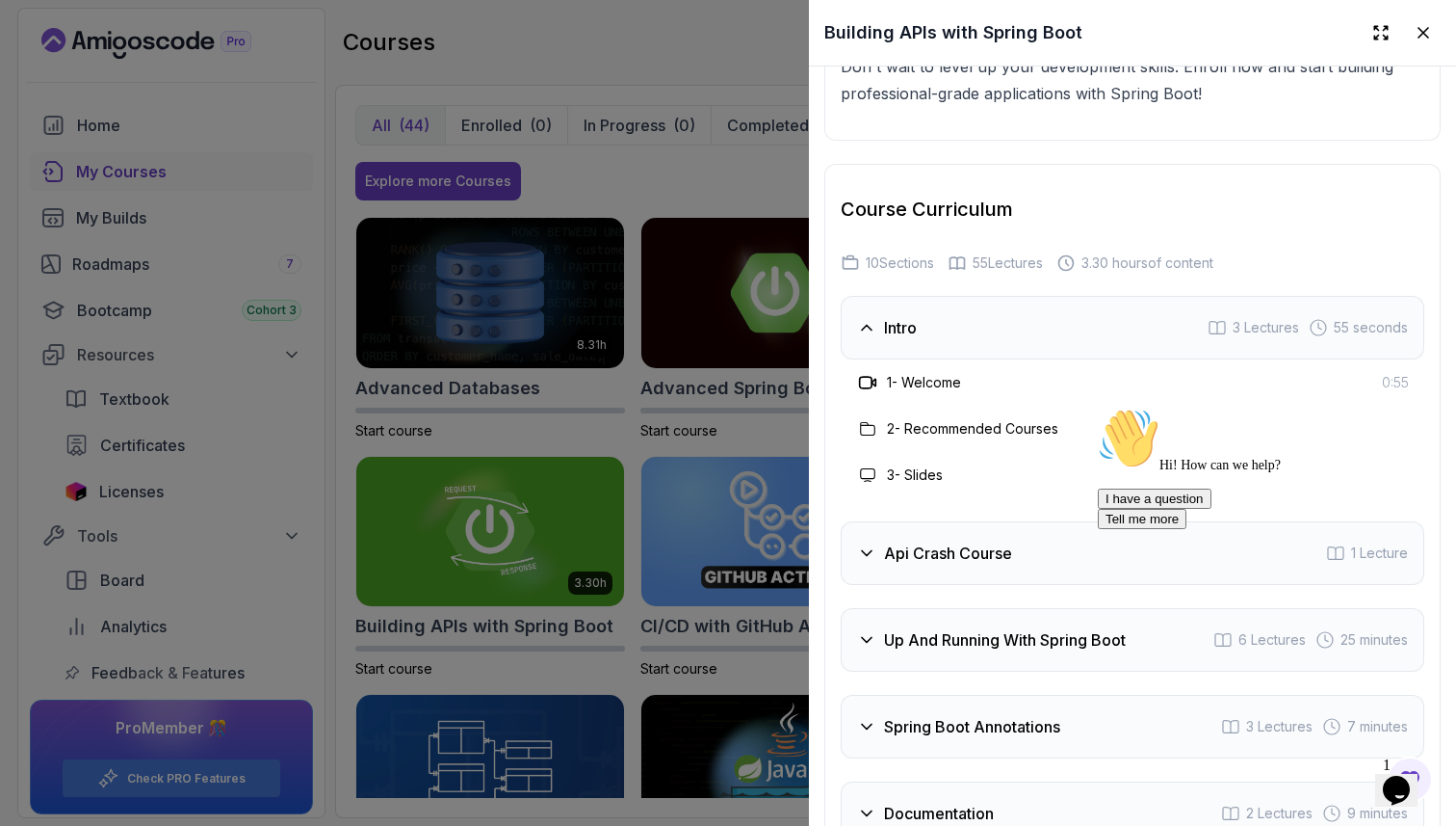
click at [980, 309] on div "Intro 3 Lectures 55 seconds" at bounding box center [1132, 328] width 584 height 63
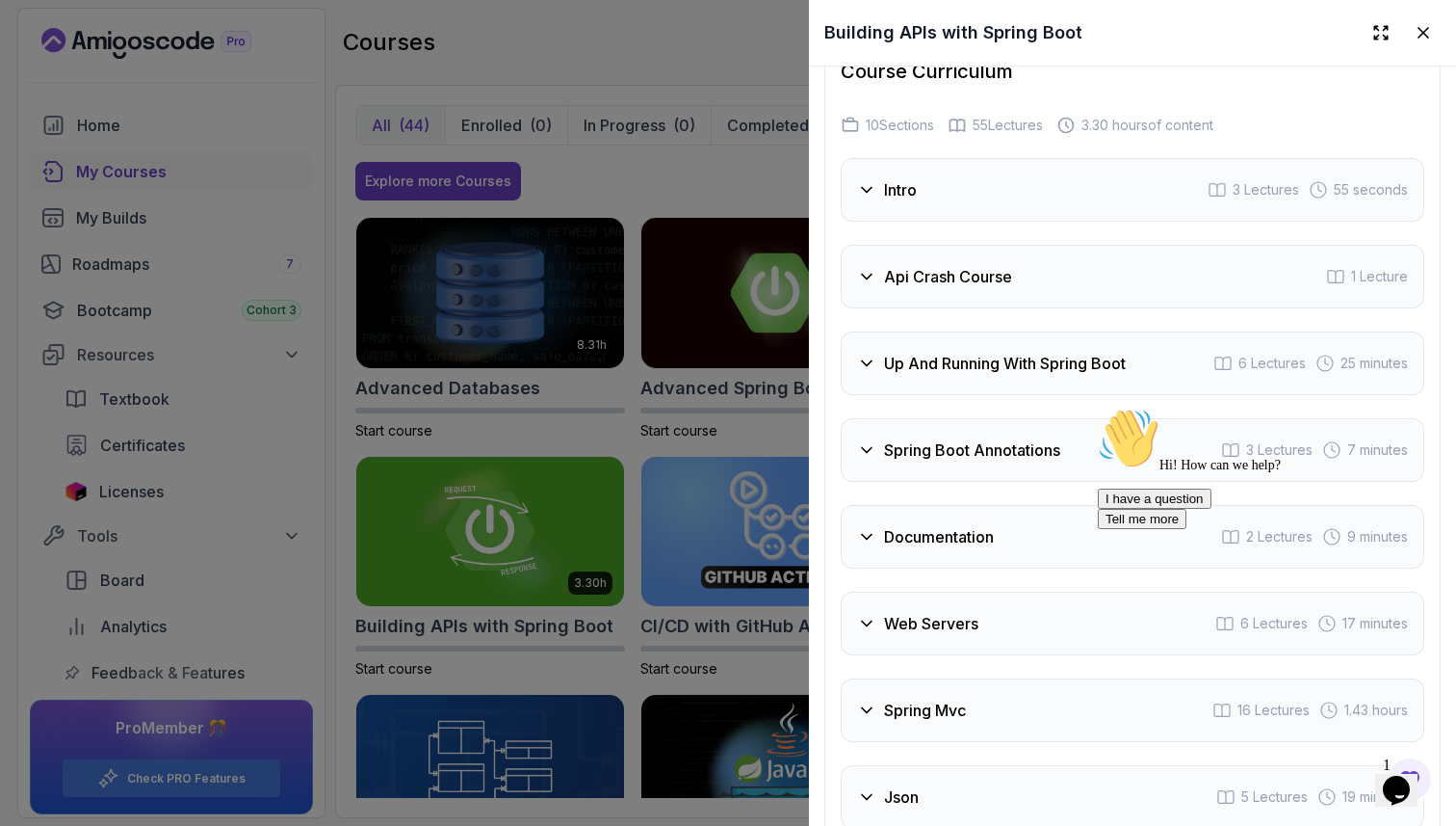
scroll to position [4076, 0]
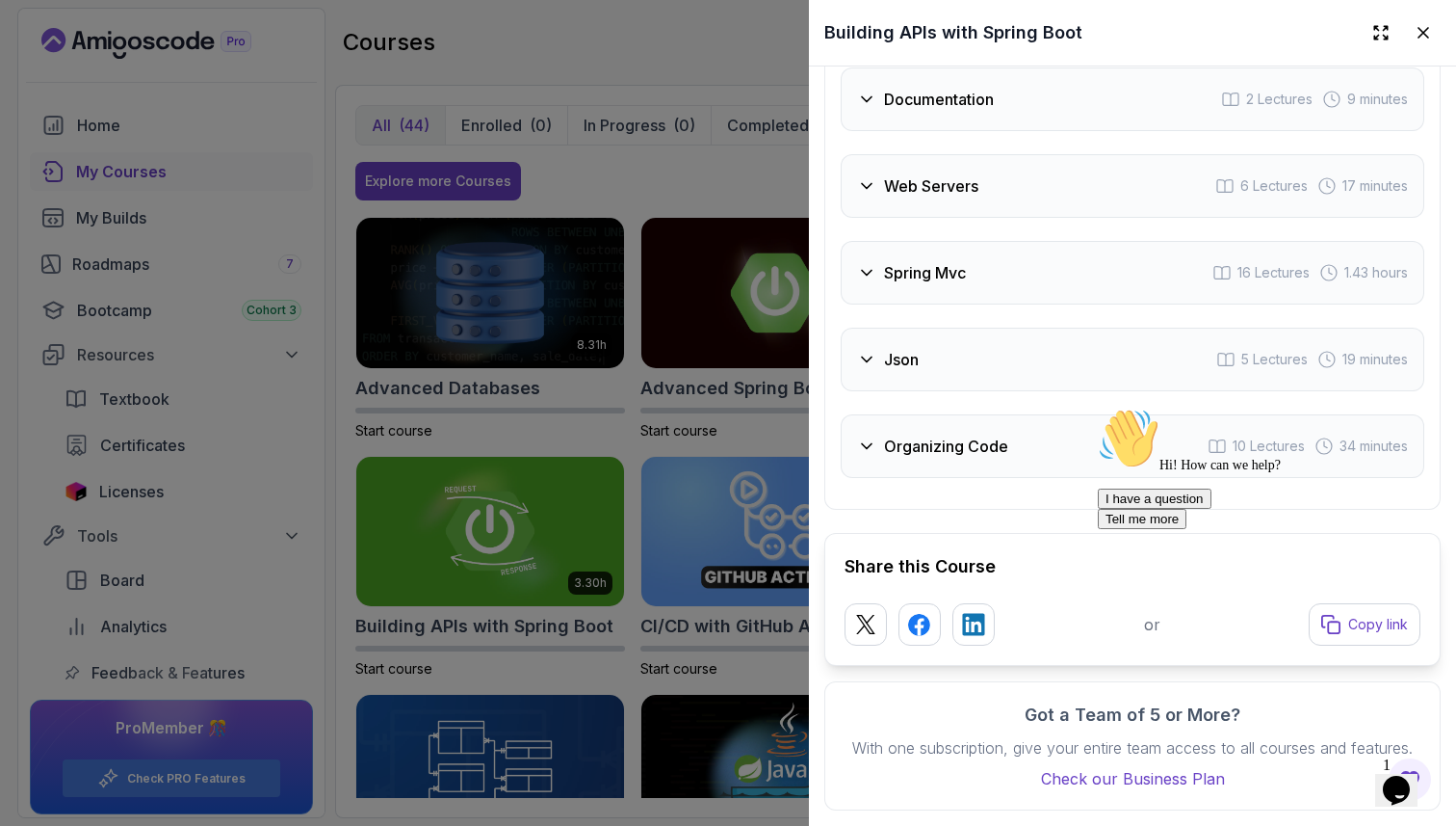
click at [973, 378] on div "Json 5 Lectures 19 minutes" at bounding box center [1132, 359] width 584 height 63
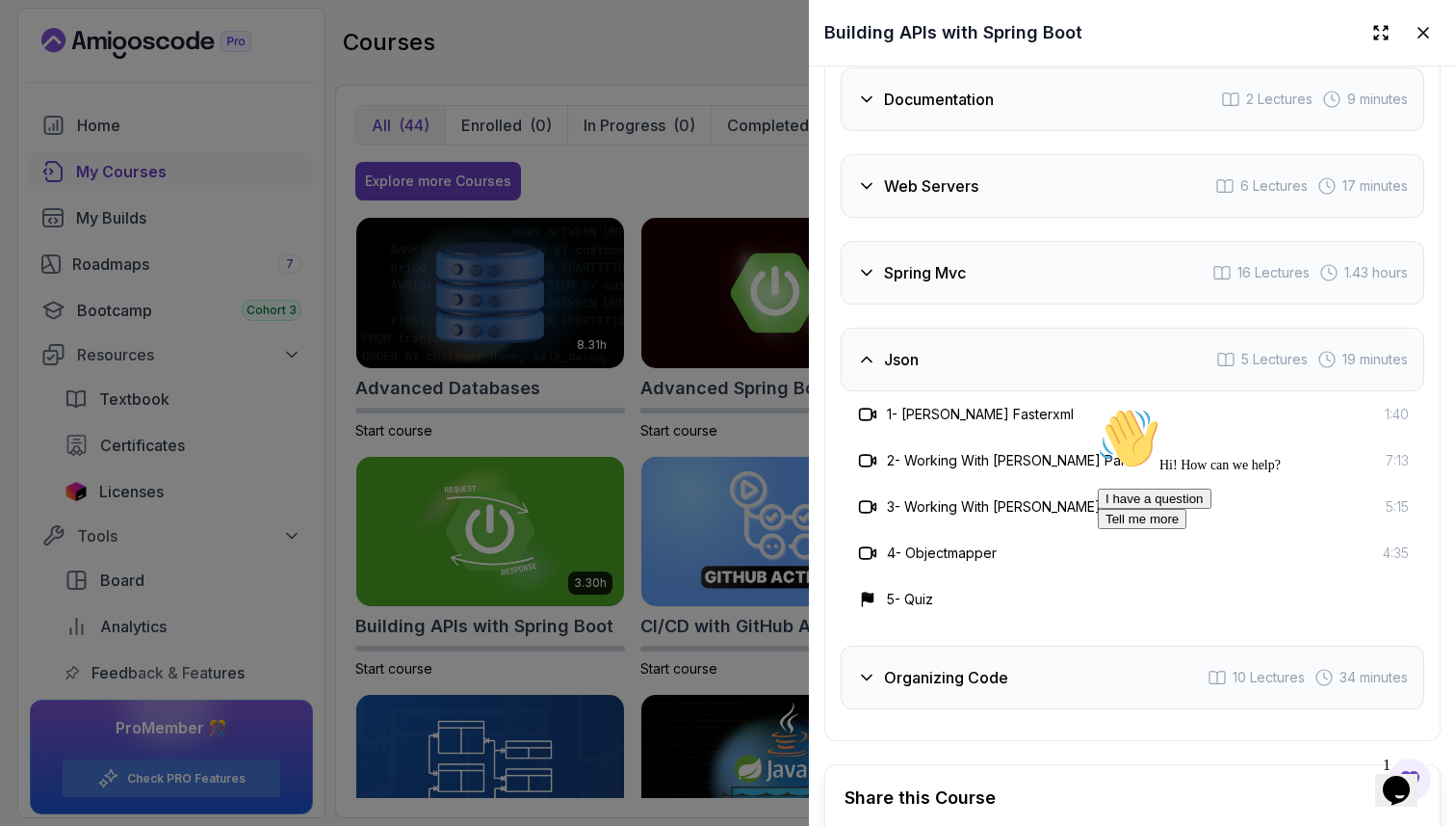
click at [978, 413] on h3 "1 - Jackson Fasterxml" at bounding box center [980, 414] width 186 height 20
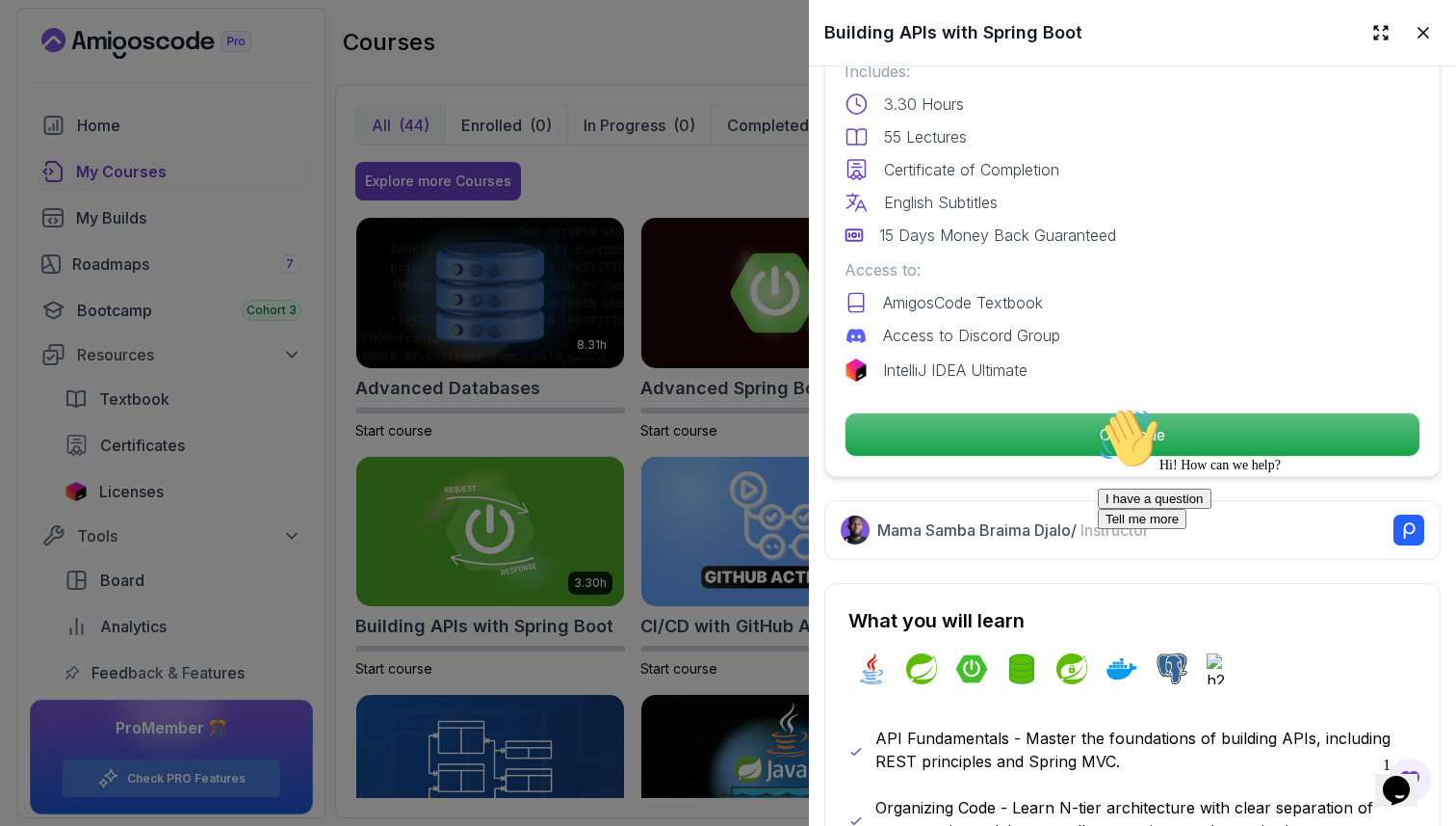
scroll to position [572, 0]
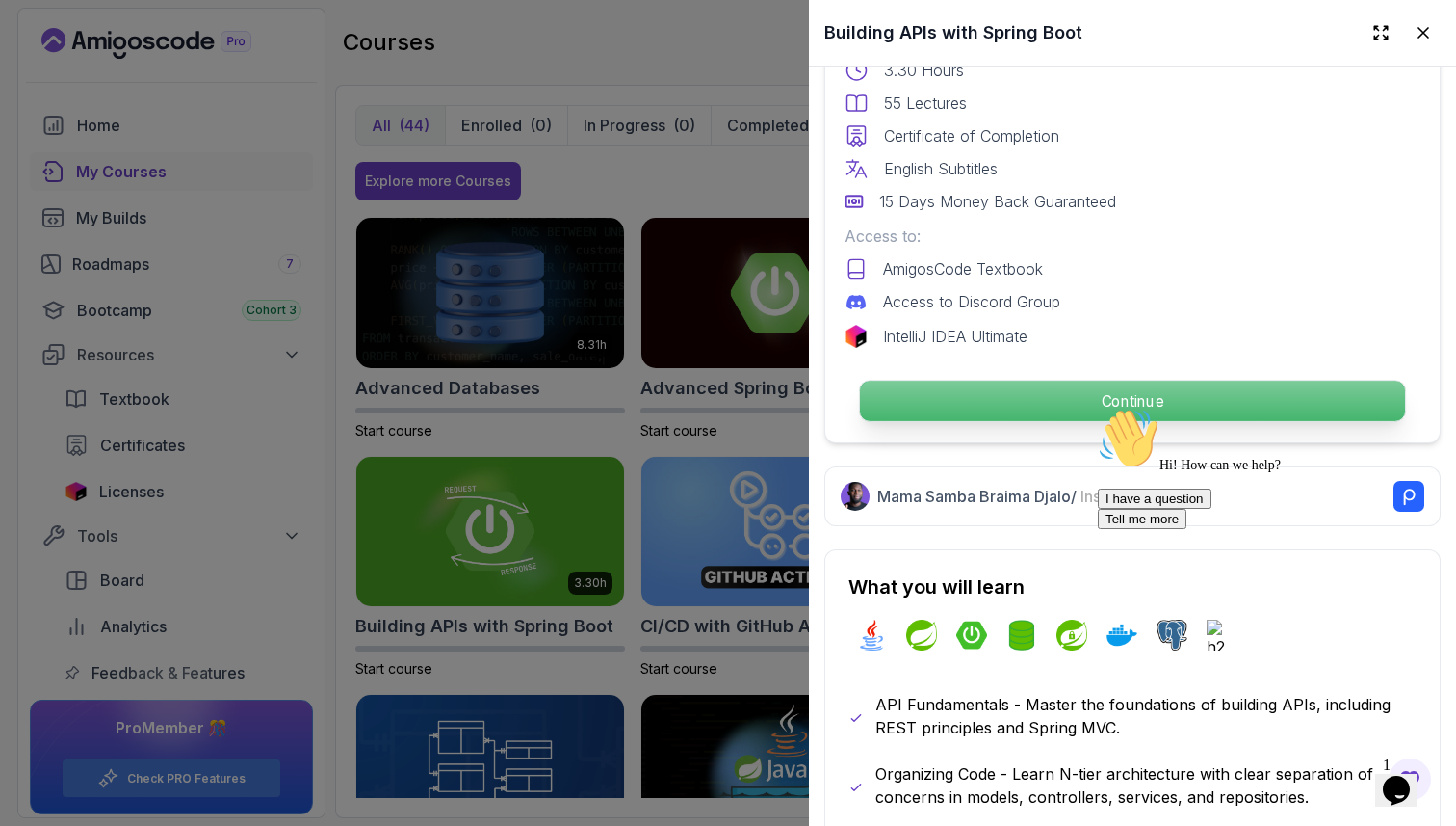
click at [1020, 419] on p "Continue" at bounding box center [1132, 401] width 546 height 40
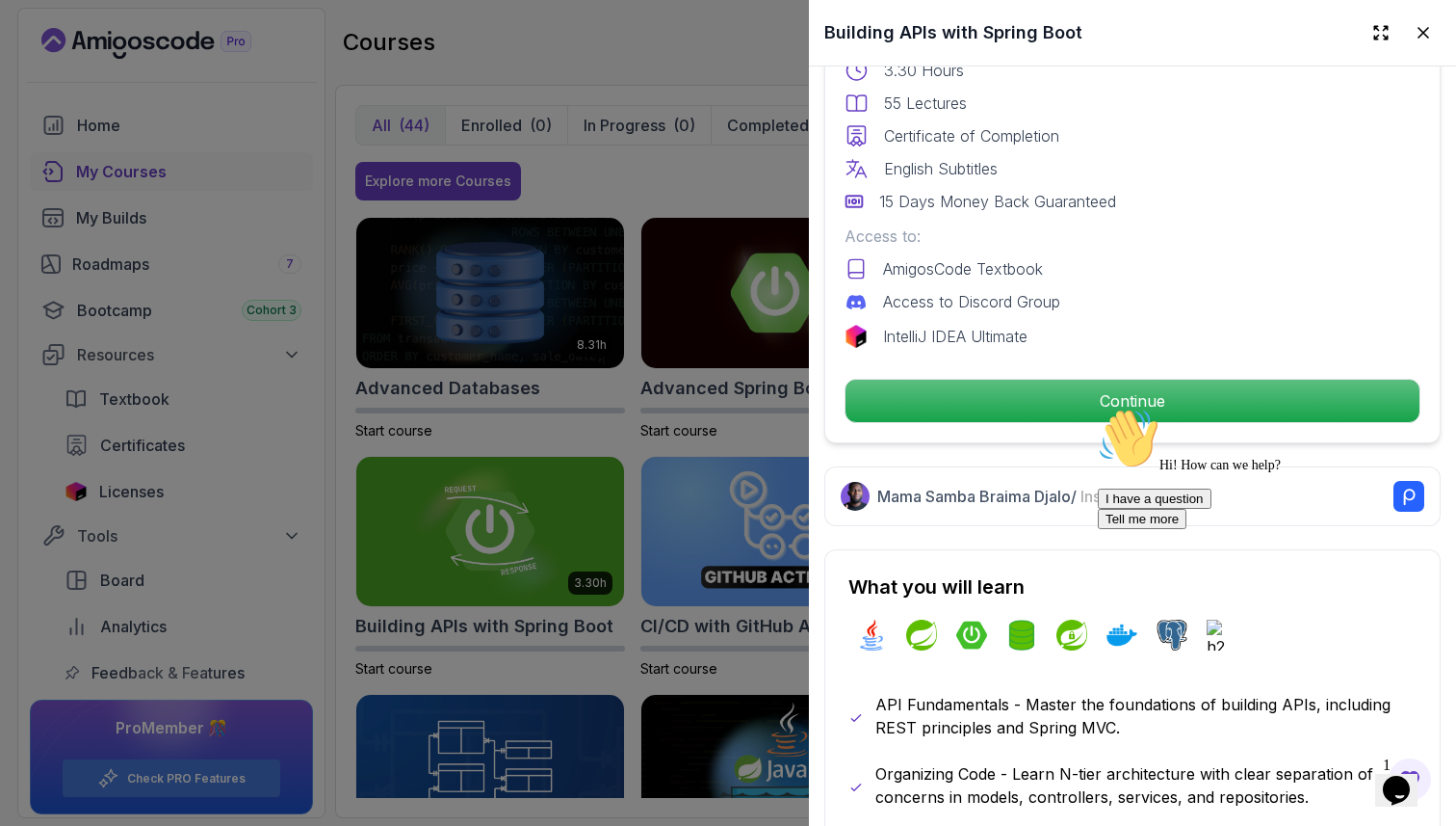
click at [1120, 400] on iframe at bounding box center [1263, 569] width 346 height 339
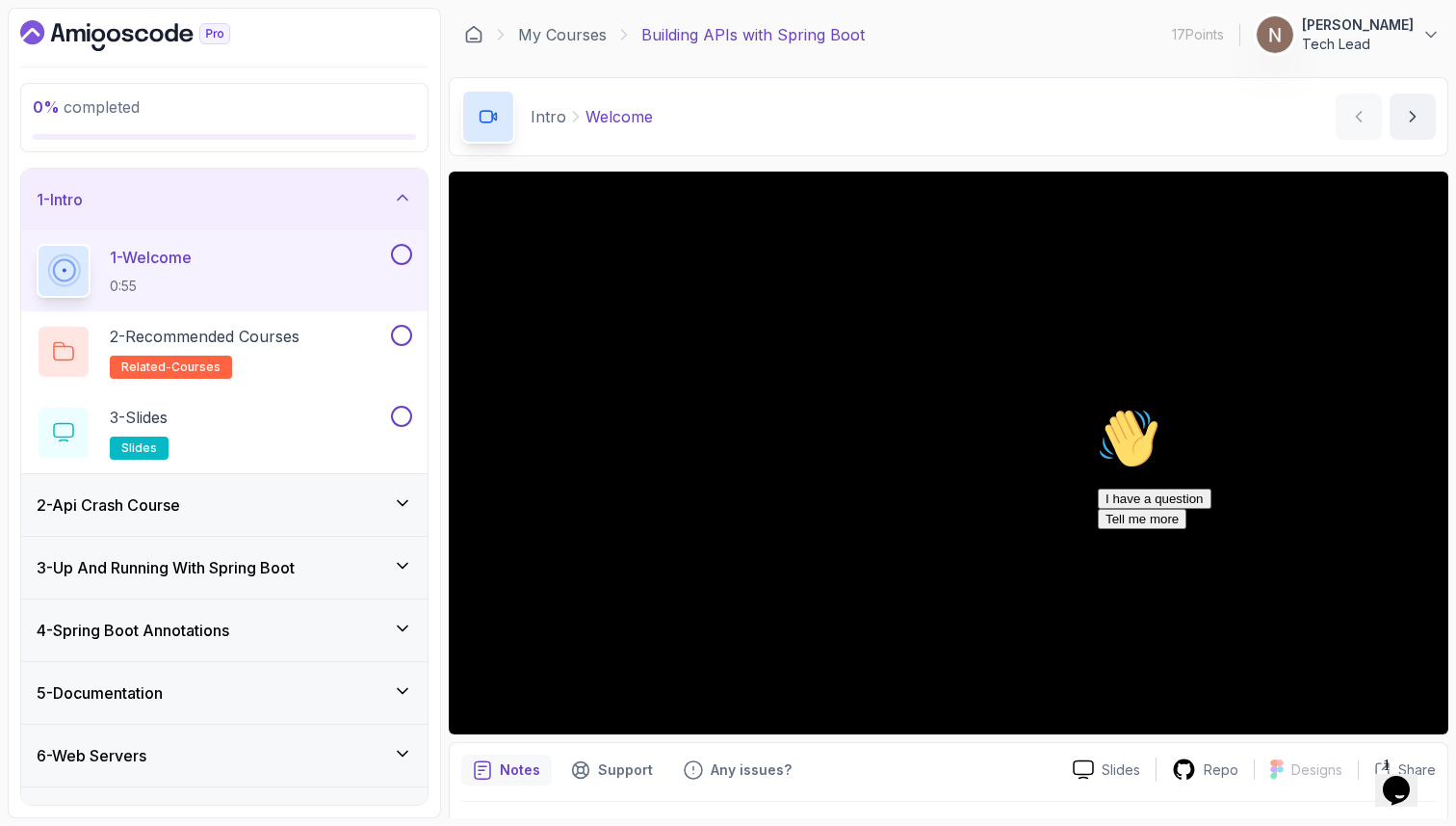
click at [1098, 408] on icon "Chat attention grabber" at bounding box center [1098, 408] width 0 height 0
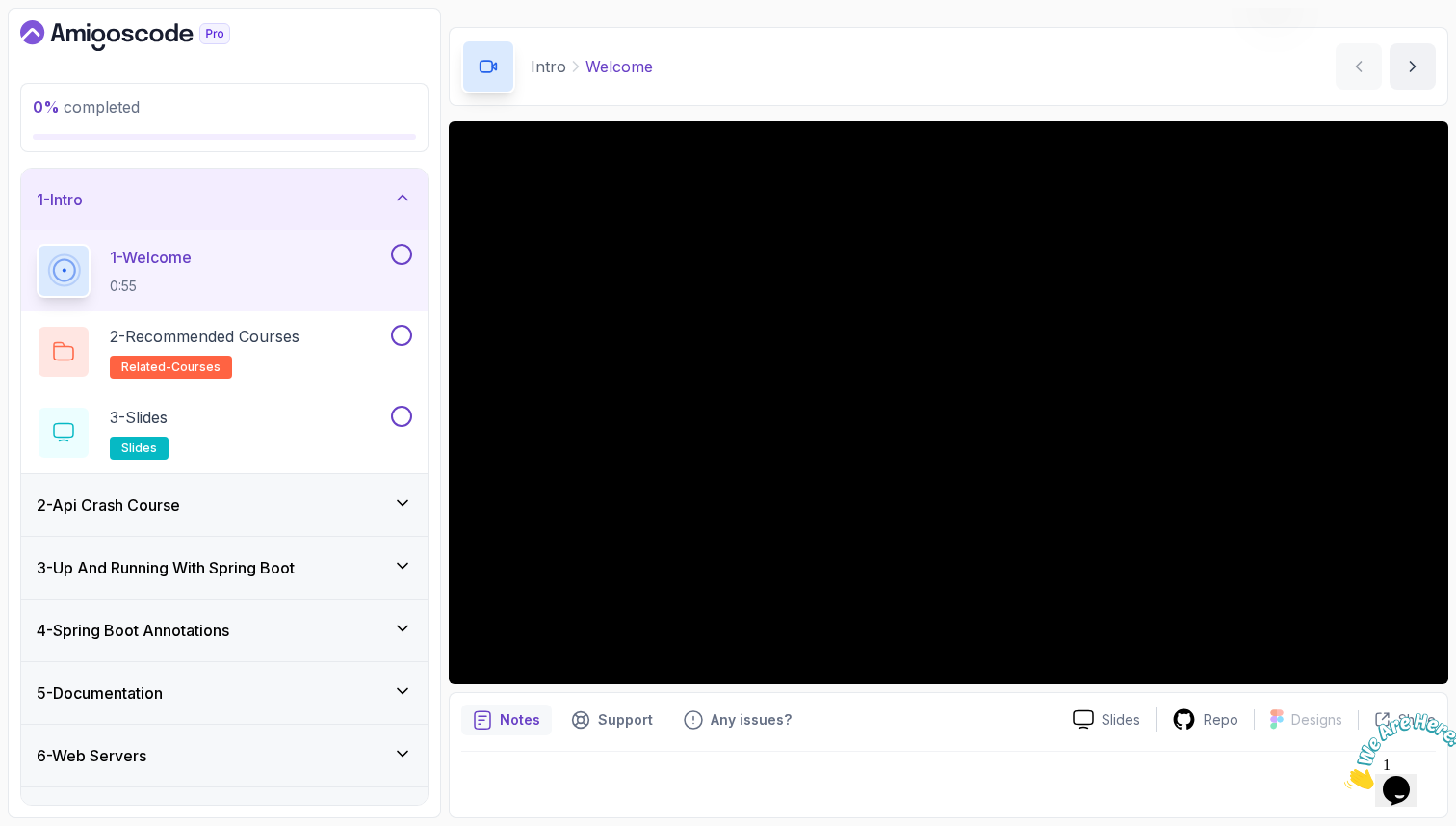
click at [404, 258] on button at bounding box center [400, 254] width 21 height 21
click at [404, 258] on icon at bounding box center [401, 255] width 18 height 20
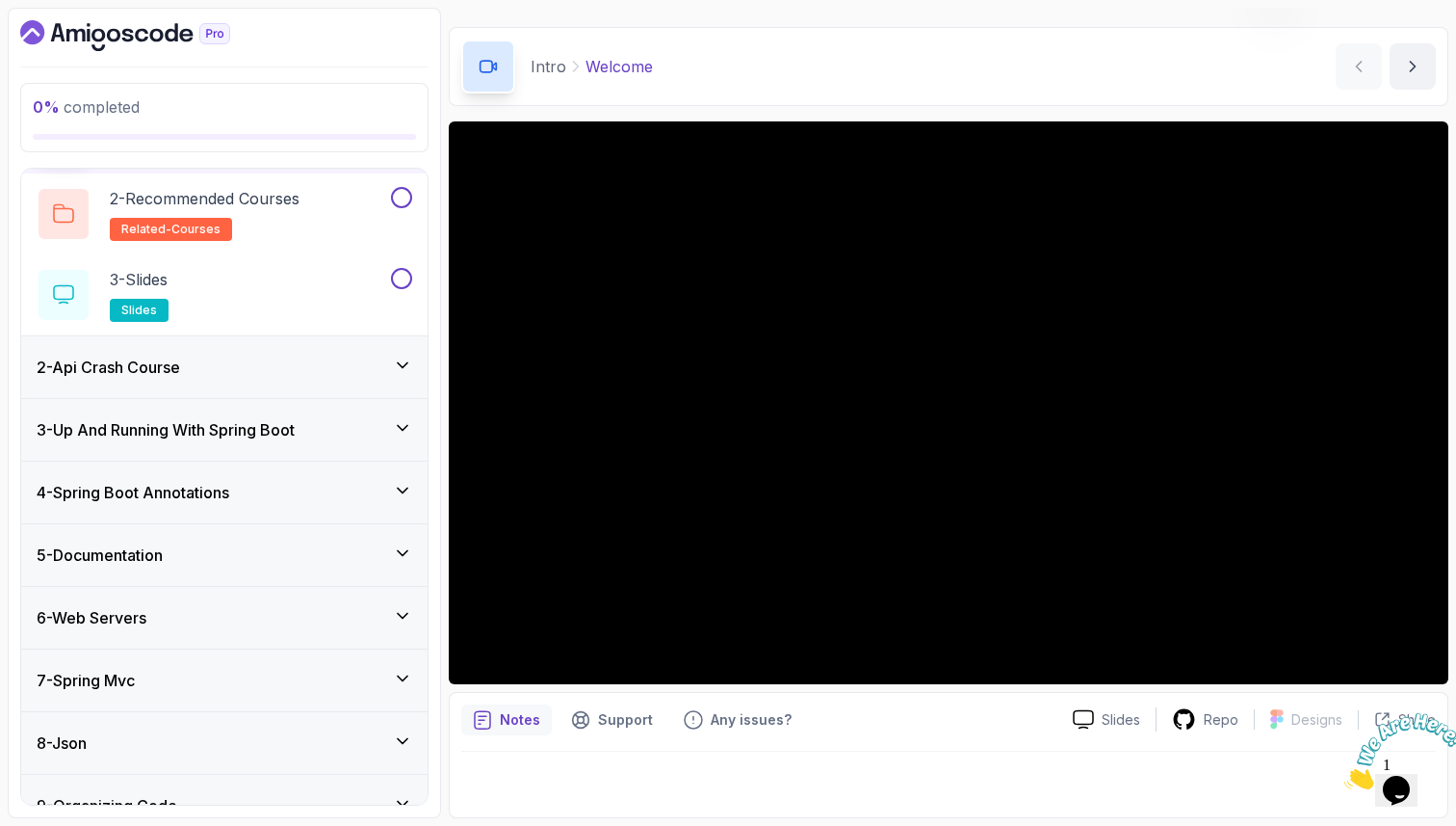
scroll to position [0, 0]
